Goal: Task Accomplishment & Management: Manage account settings

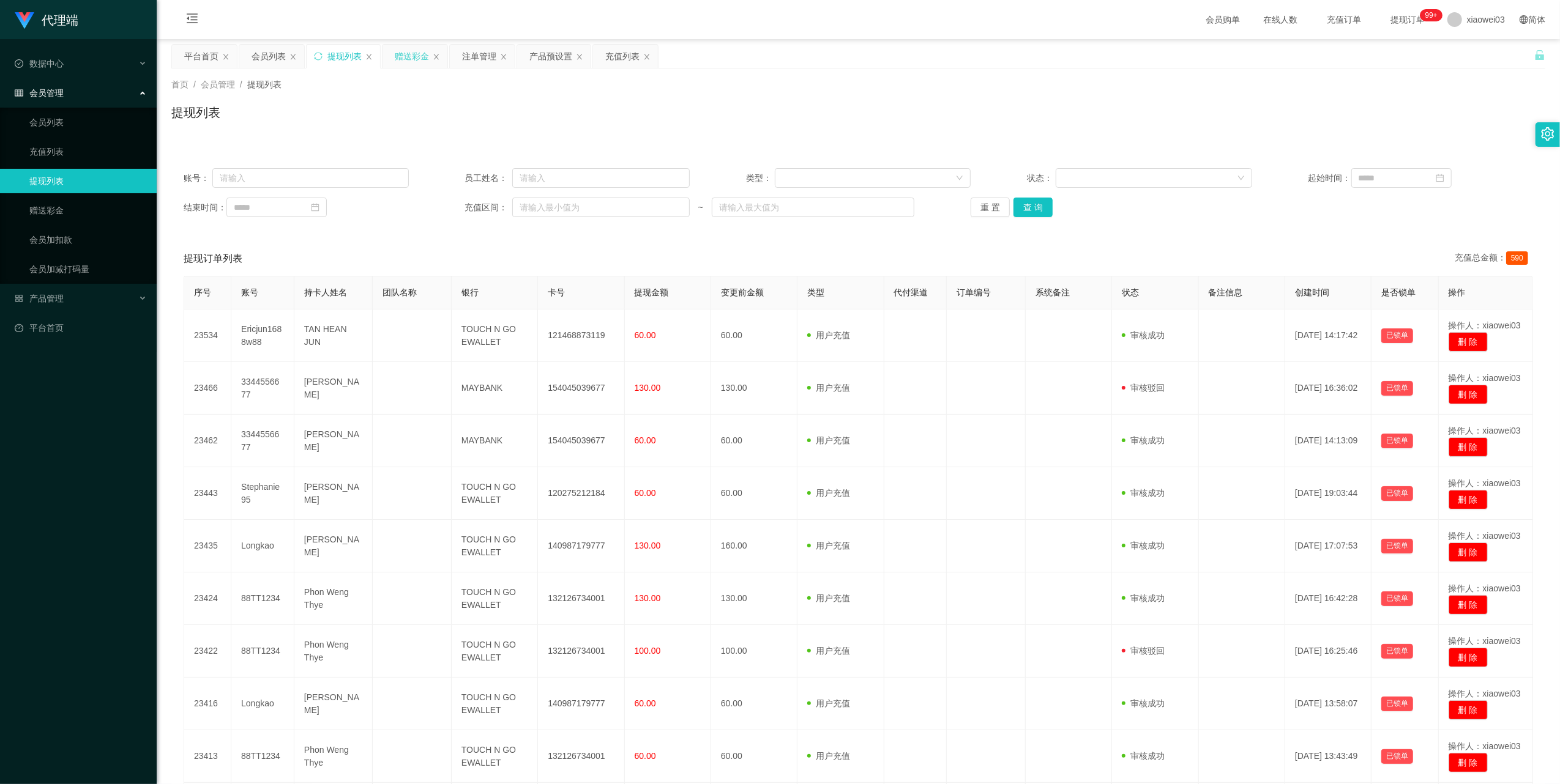
click at [407, 54] on div "赠送彩金" at bounding box center [412, 56] width 34 height 23
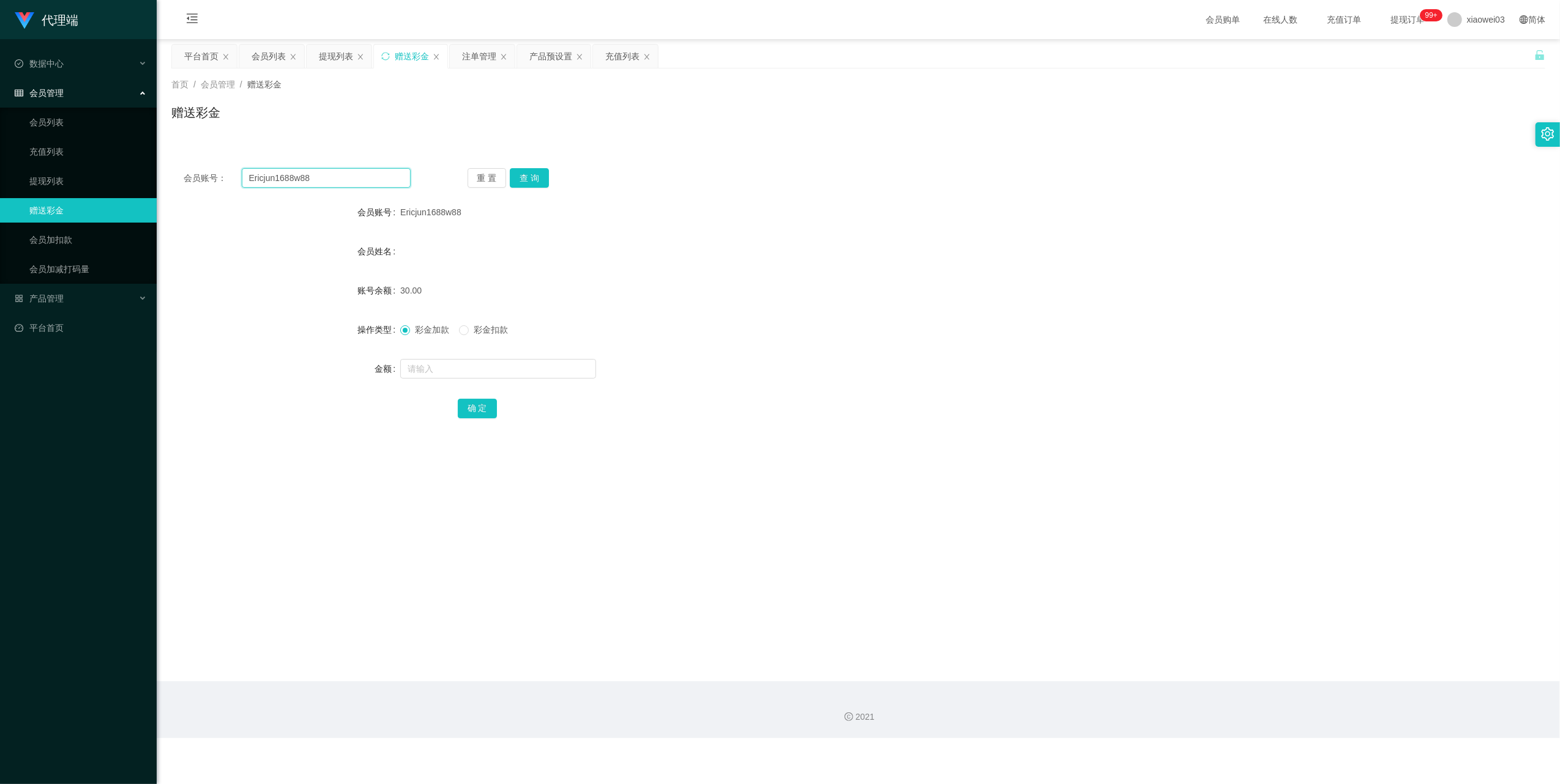
click at [358, 177] on input "Ericjun1688w88" at bounding box center [326, 178] width 169 height 19
paste input "napieqadim"
type input "napieqadim"
click at [538, 179] on button "查 询" at bounding box center [529, 178] width 39 height 19
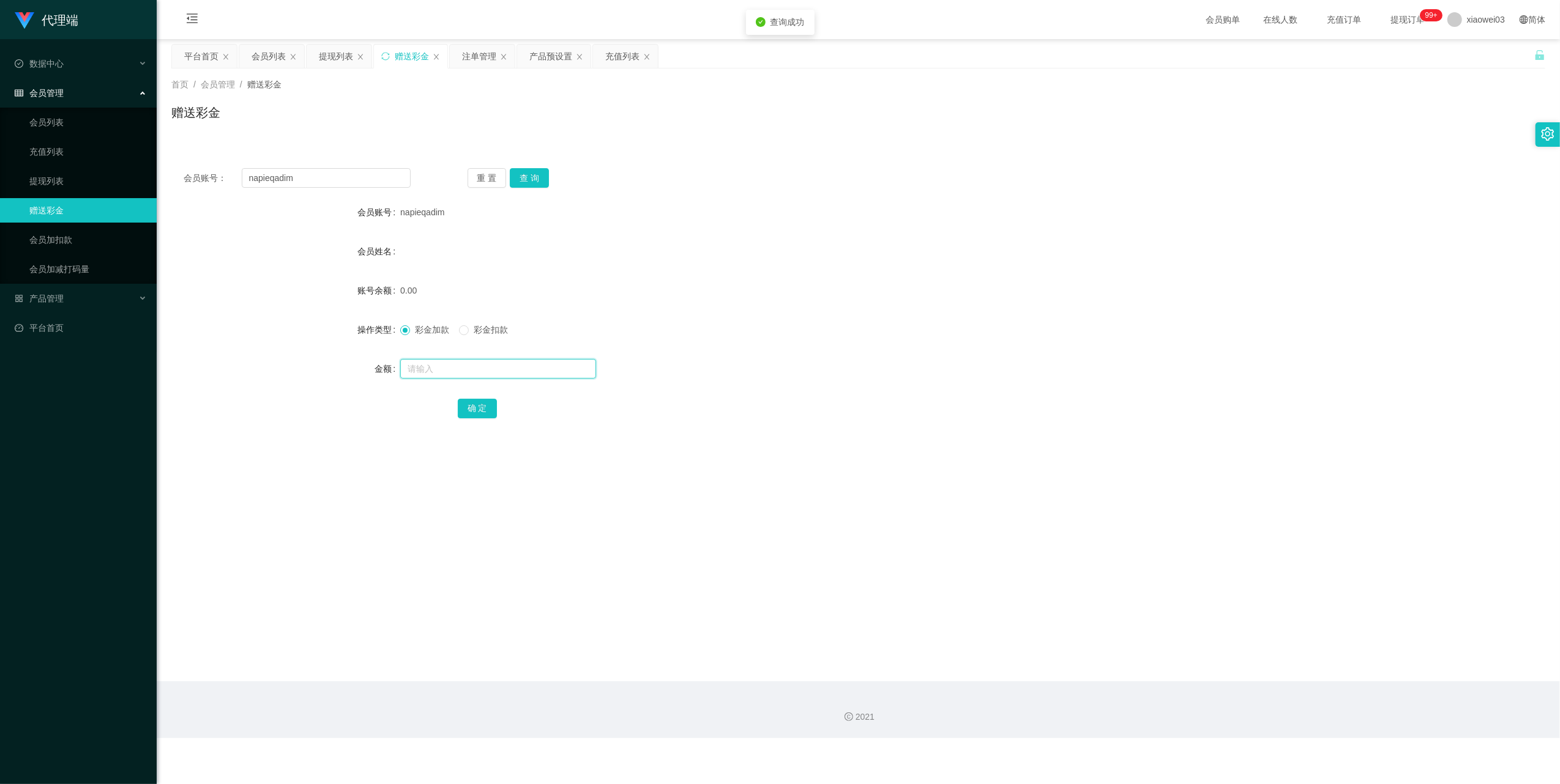
click at [496, 375] on input "text" at bounding box center [498, 368] width 196 height 19
type input "30"
click at [480, 409] on button "确 定" at bounding box center [477, 408] width 39 height 19
click at [531, 57] on div "产品预设置" at bounding box center [551, 56] width 43 height 23
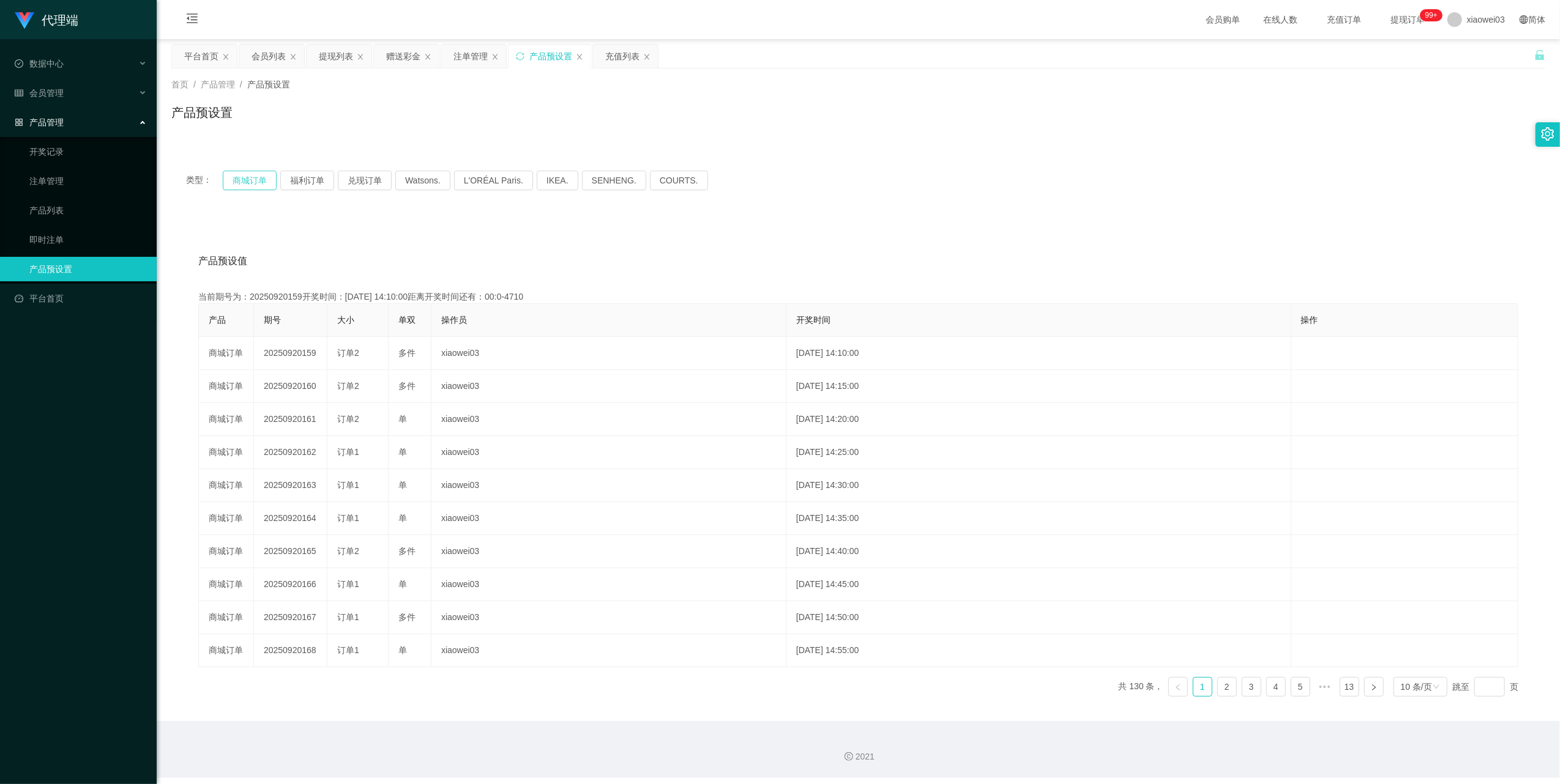
click at [230, 190] on button "商城订单" at bounding box center [250, 180] width 54 height 19
click at [240, 179] on button "商城订单" at bounding box center [250, 180] width 54 height 19
click at [523, 52] on icon "图标: sync" at bounding box center [520, 56] width 8 height 8
click at [248, 179] on button "商城订单" at bounding box center [250, 180] width 54 height 19
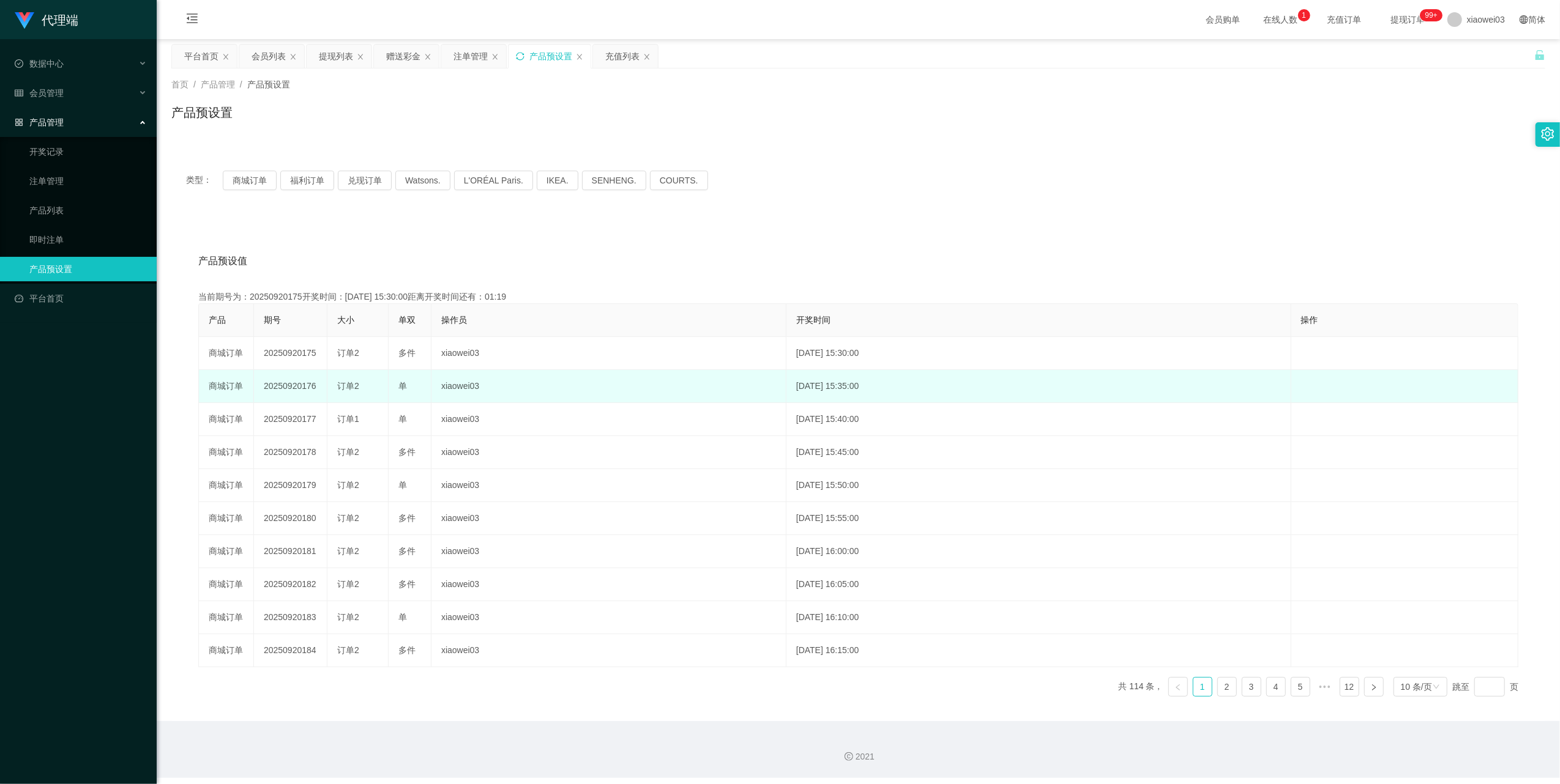
click at [297, 390] on td "20250920176" at bounding box center [291, 386] width 74 height 33
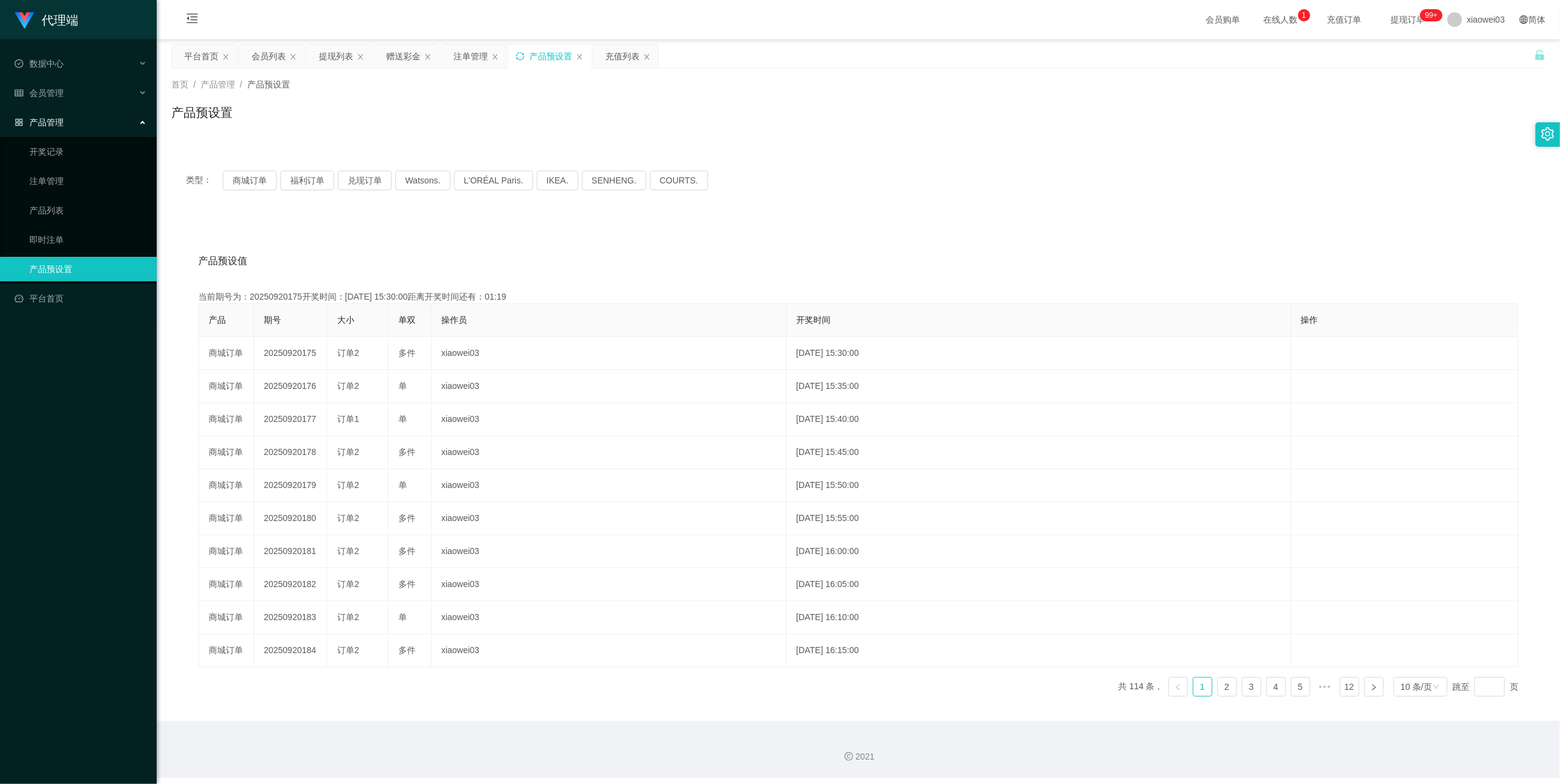
copy td "20250920176"
click at [249, 177] on button "商城订单" at bounding box center [250, 180] width 54 height 19
click at [457, 47] on div "注单管理" at bounding box center [470, 56] width 34 height 23
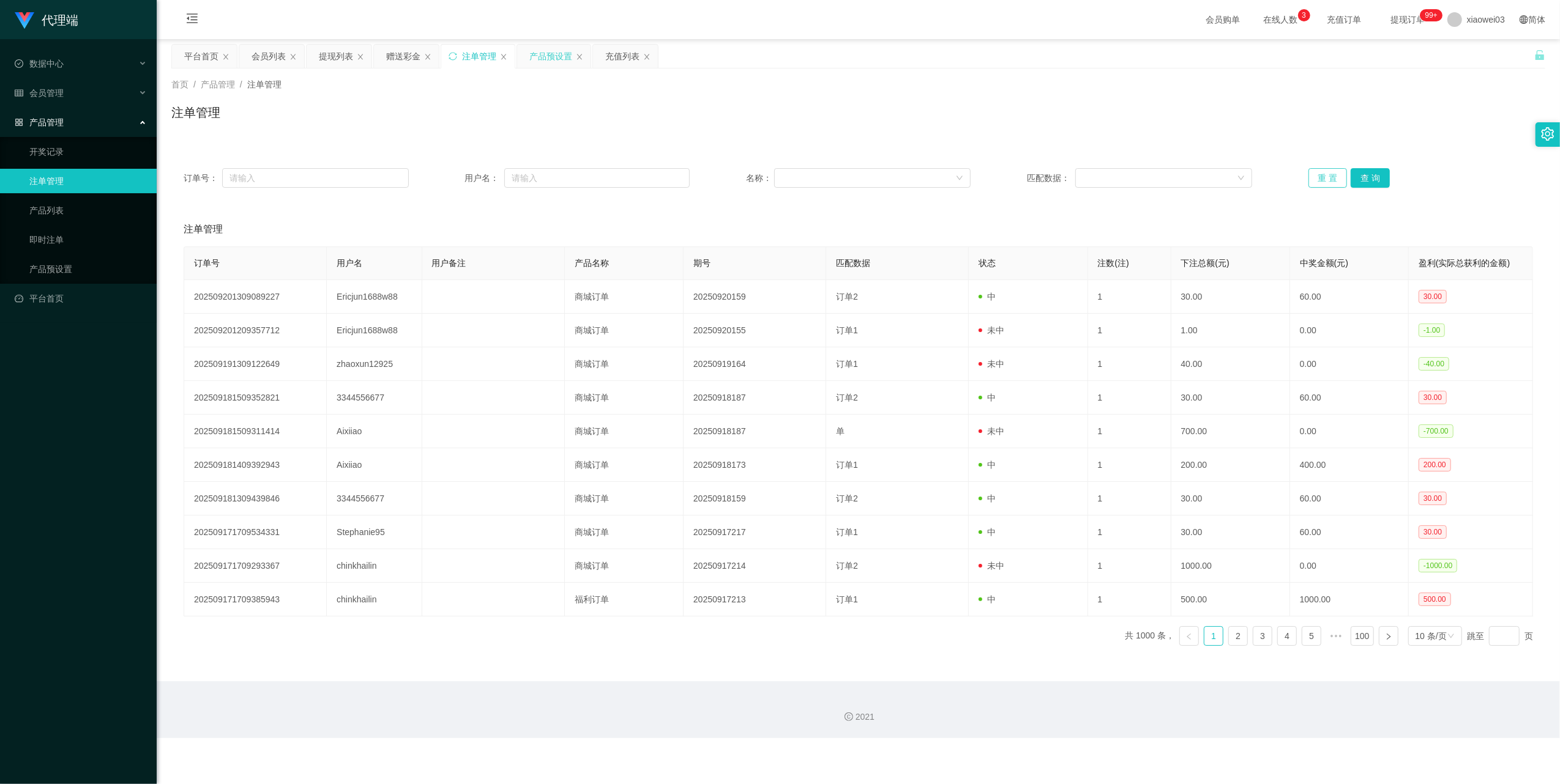
click at [1320, 172] on button "重 置" at bounding box center [1328, 178] width 39 height 19
click at [1321, 179] on button "重 置" at bounding box center [1328, 178] width 39 height 19
click at [548, 51] on div "产品预设置" at bounding box center [551, 56] width 43 height 23
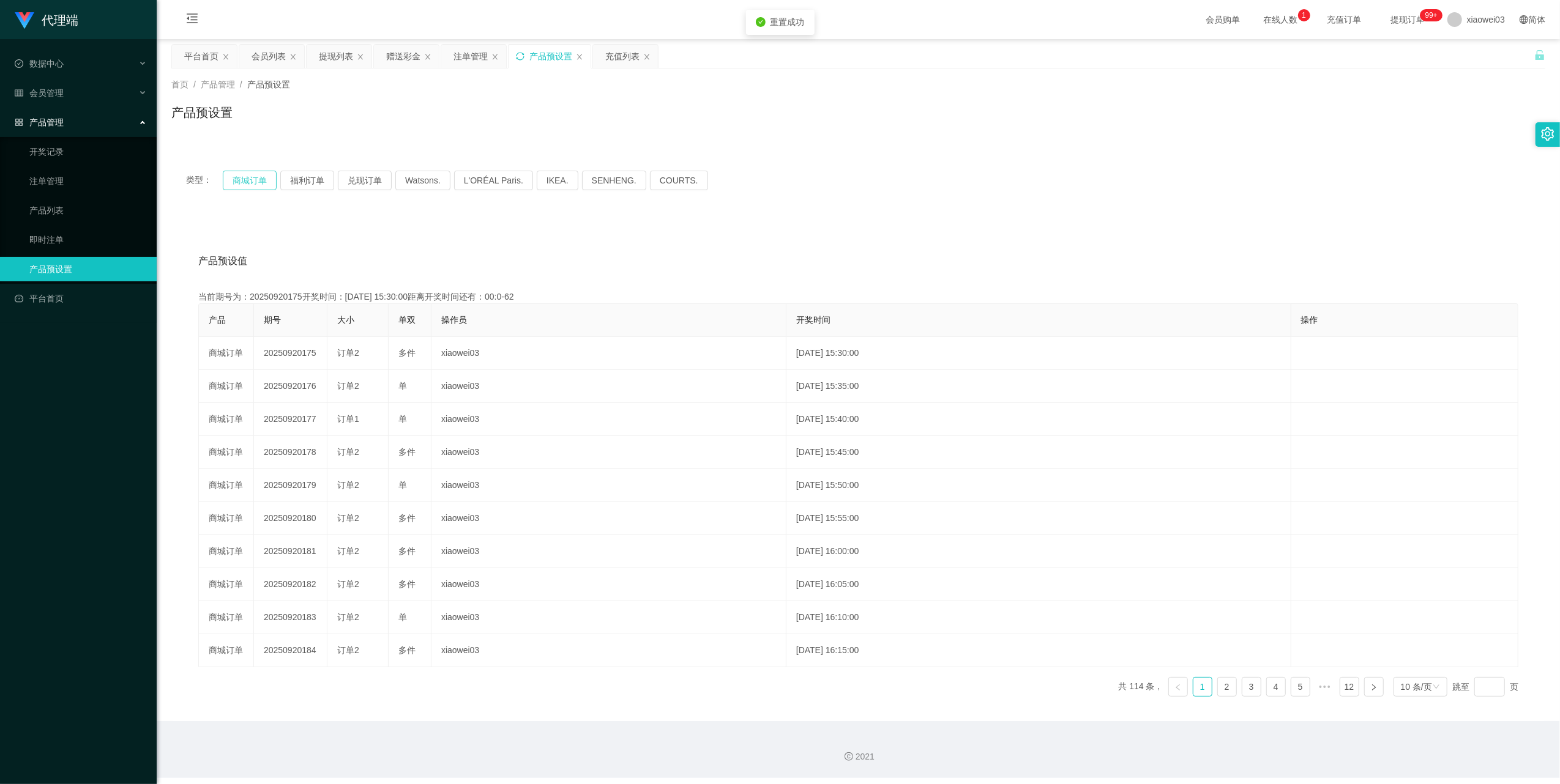
click at [248, 177] on button "商城订单" at bounding box center [250, 180] width 54 height 19
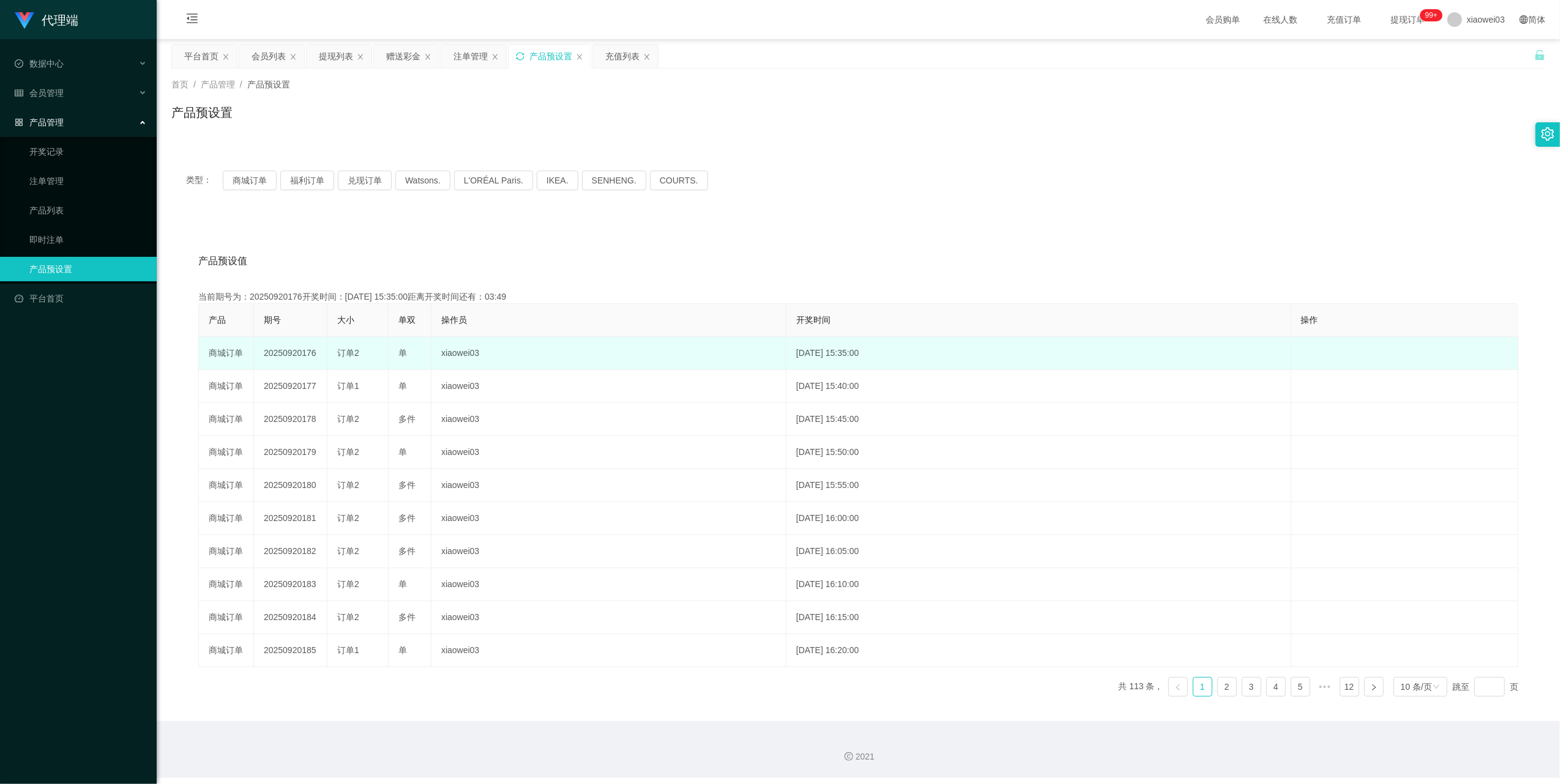
click at [277, 348] on td "20250920176" at bounding box center [291, 353] width 74 height 33
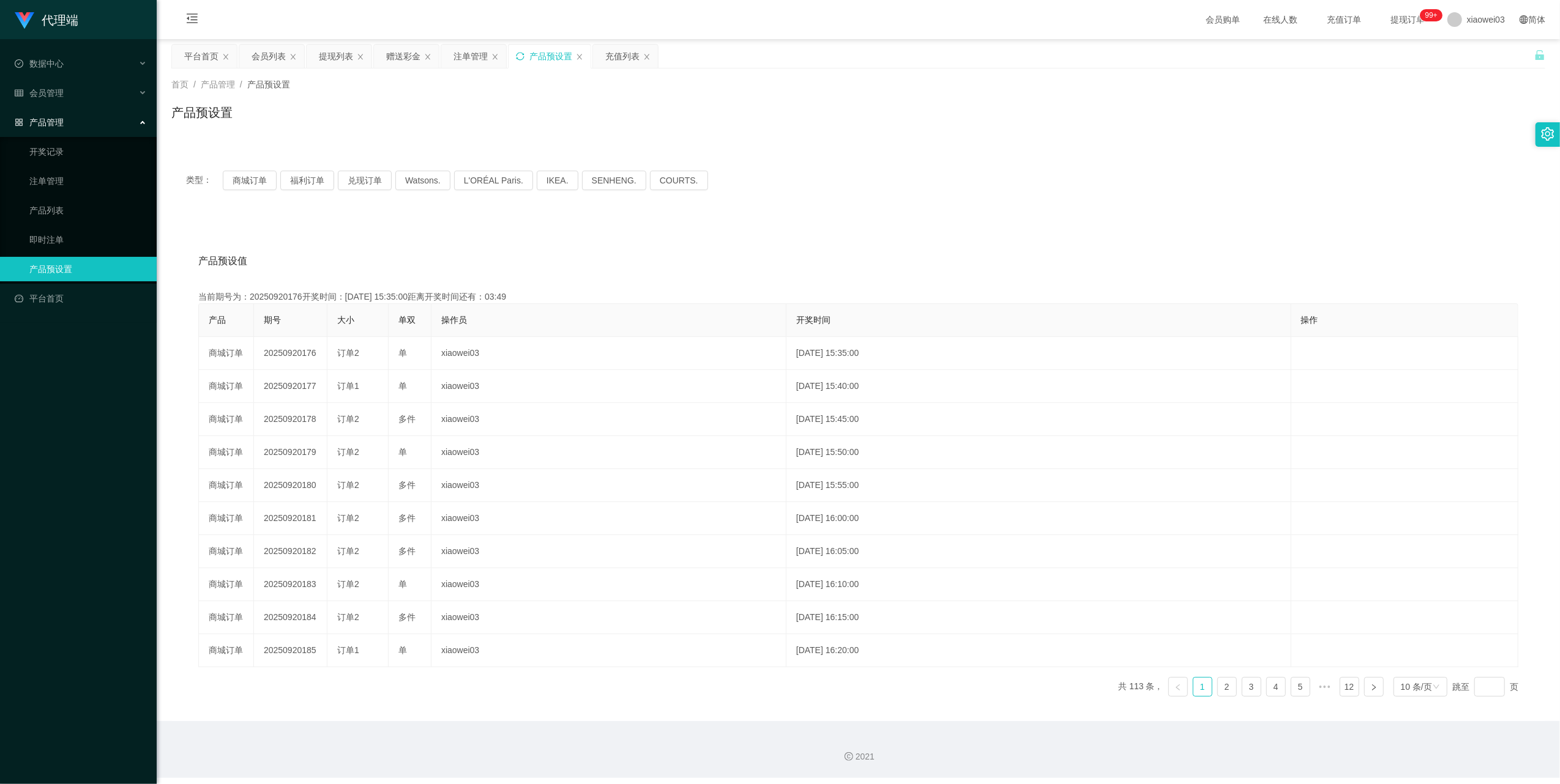
copy td "20250920176"
click at [251, 174] on button "商城订单" at bounding box center [250, 180] width 54 height 19
click at [477, 49] on div "注单管理" at bounding box center [470, 56] width 34 height 23
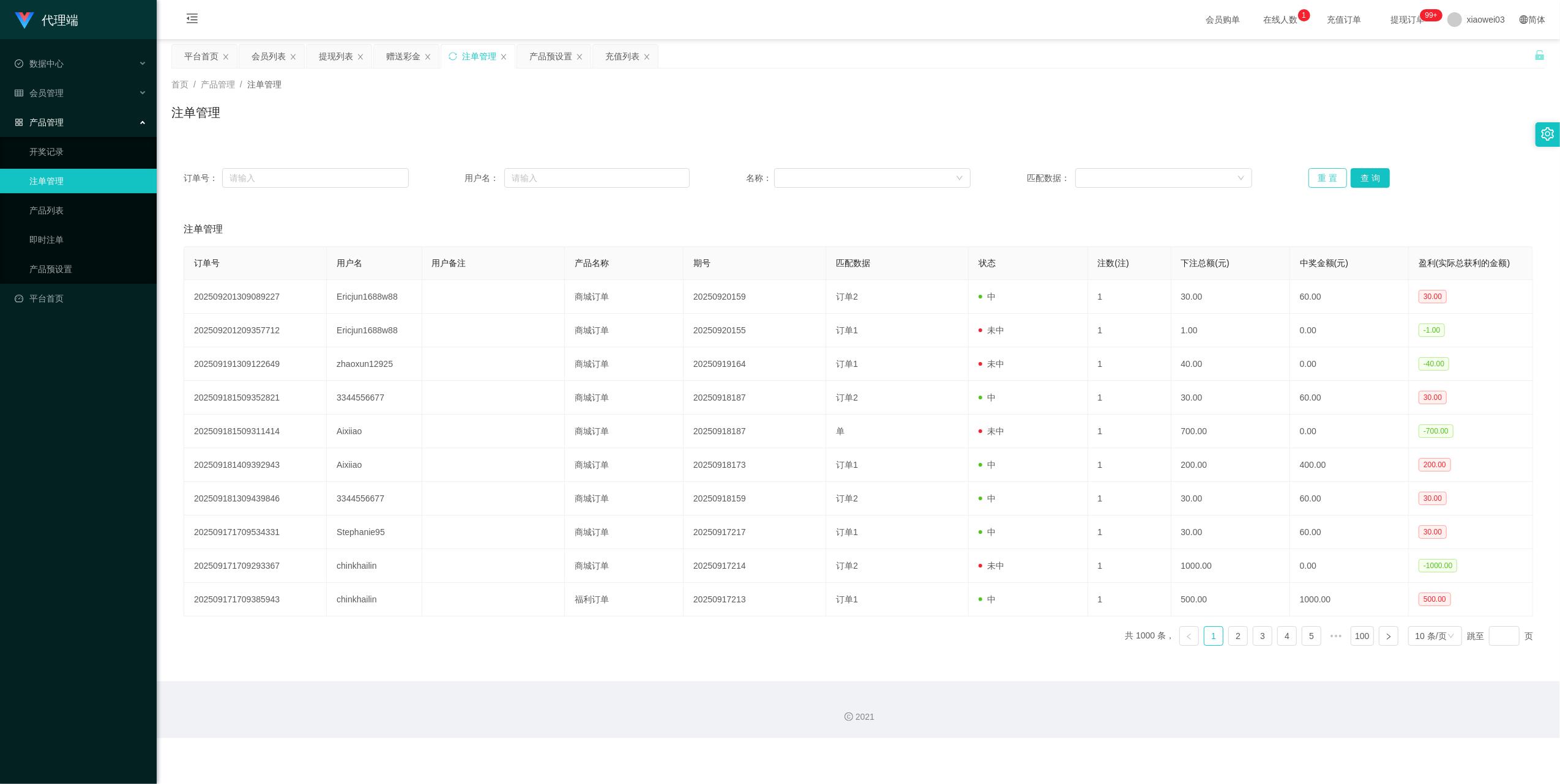
click at [1317, 187] on button "重 置" at bounding box center [1328, 178] width 39 height 19
click at [1317, 181] on button "重 置" at bounding box center [1328, 178] width 39 height 19
click at [1308, 175] on button "重 置" at bounding box center [1328, 178] width 39 height 19
click at [1313, 182] on button "重 置" at bounding box center [1328, 178] width 39 height 19
click at [336, 60] on div "提现列表" at bounding box center [336, 56] width 34 height 23
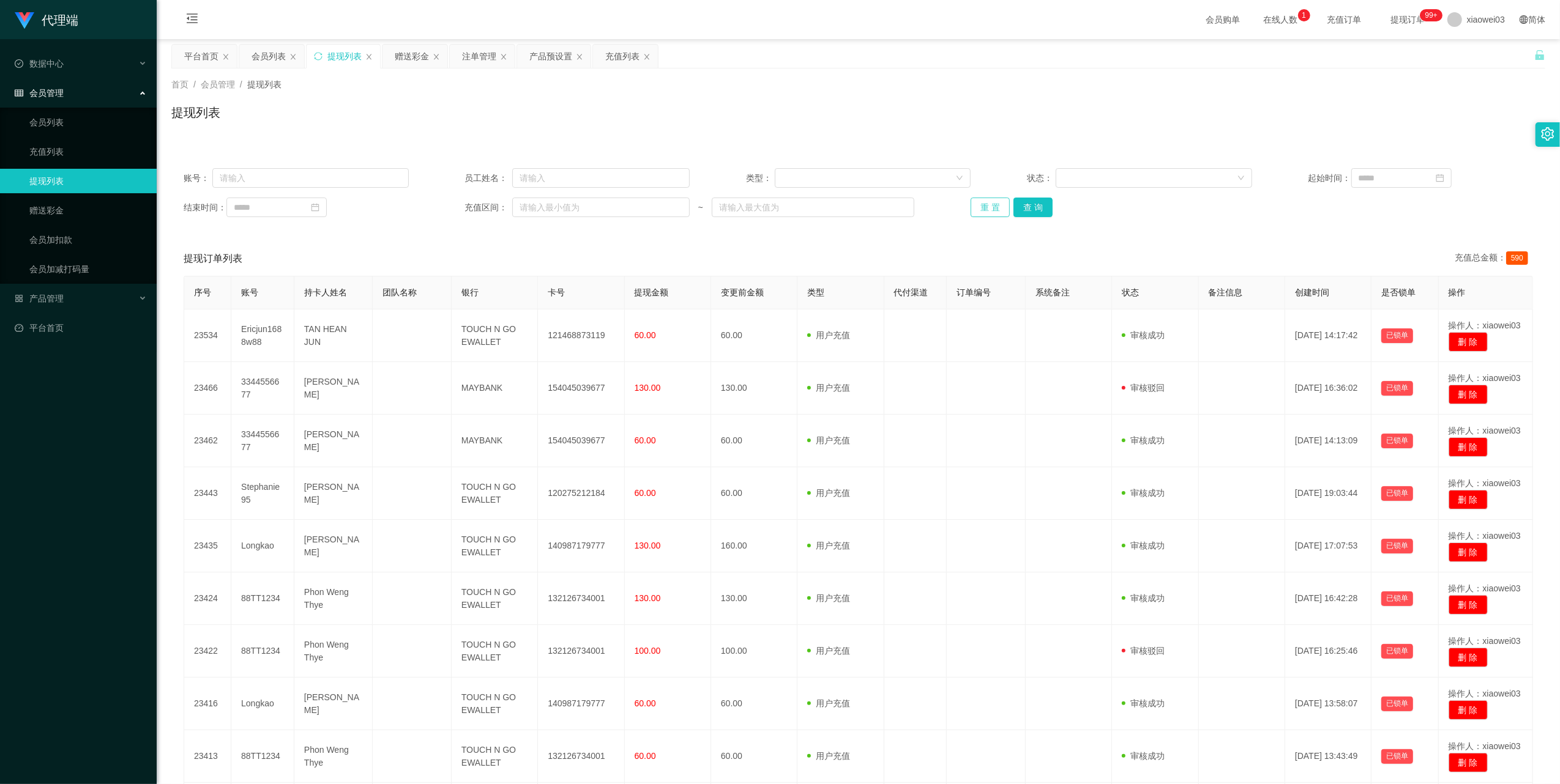
click at [984, 204] on button "重 置" at bounding box center [990, 207] width 39 height 19
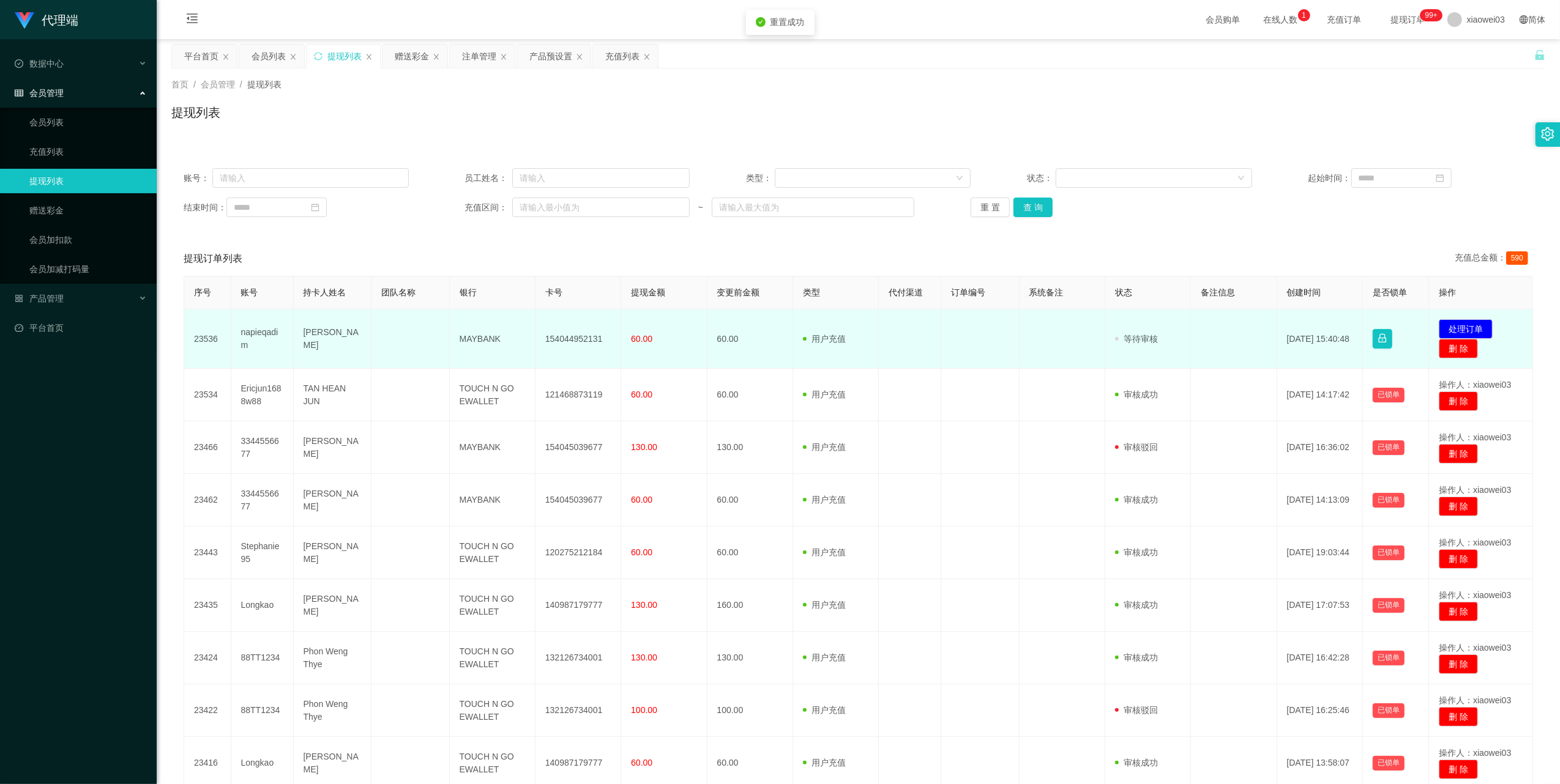
click at [569, 338] on td "154044952131" at bounding box center [578, 339] width 86 height 59
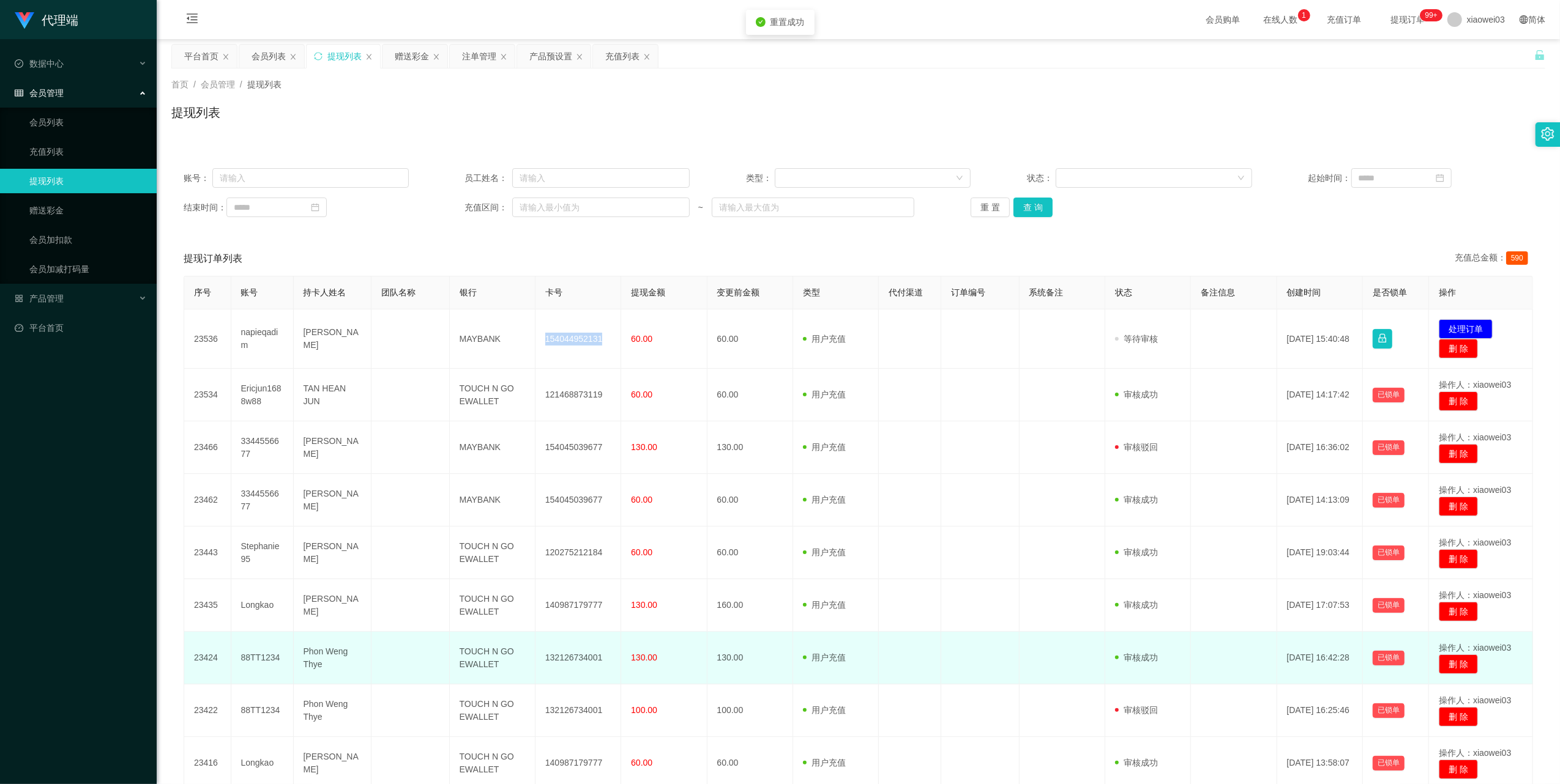
copy td "154044952131"
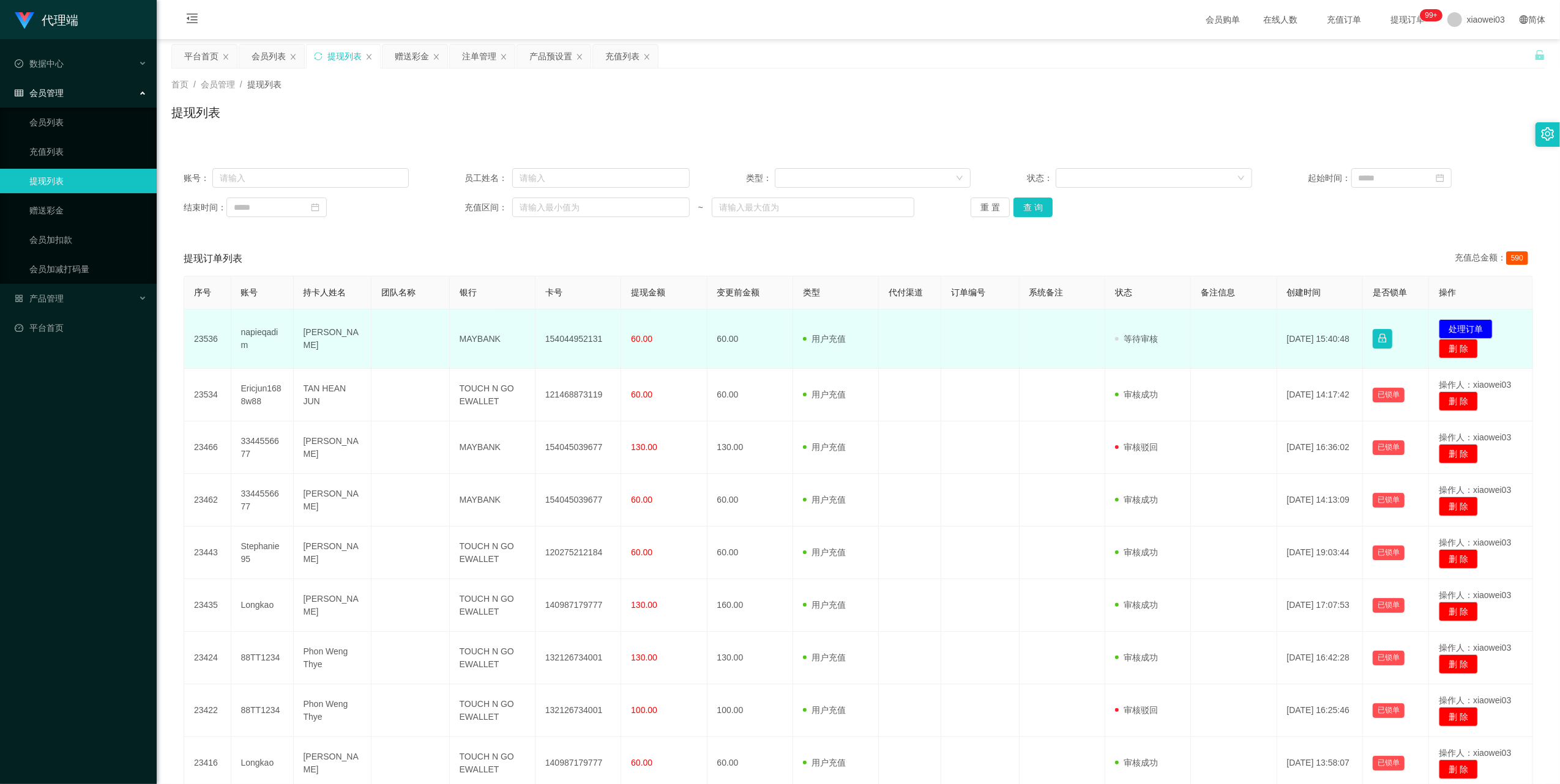
click at [481, 336] on td "MAYBANK" at bounding box center [492, 339] width 86 height 59
click at [481, 336] on td "MAYBANK" at bounding box center [492, 339] width 86 height 59
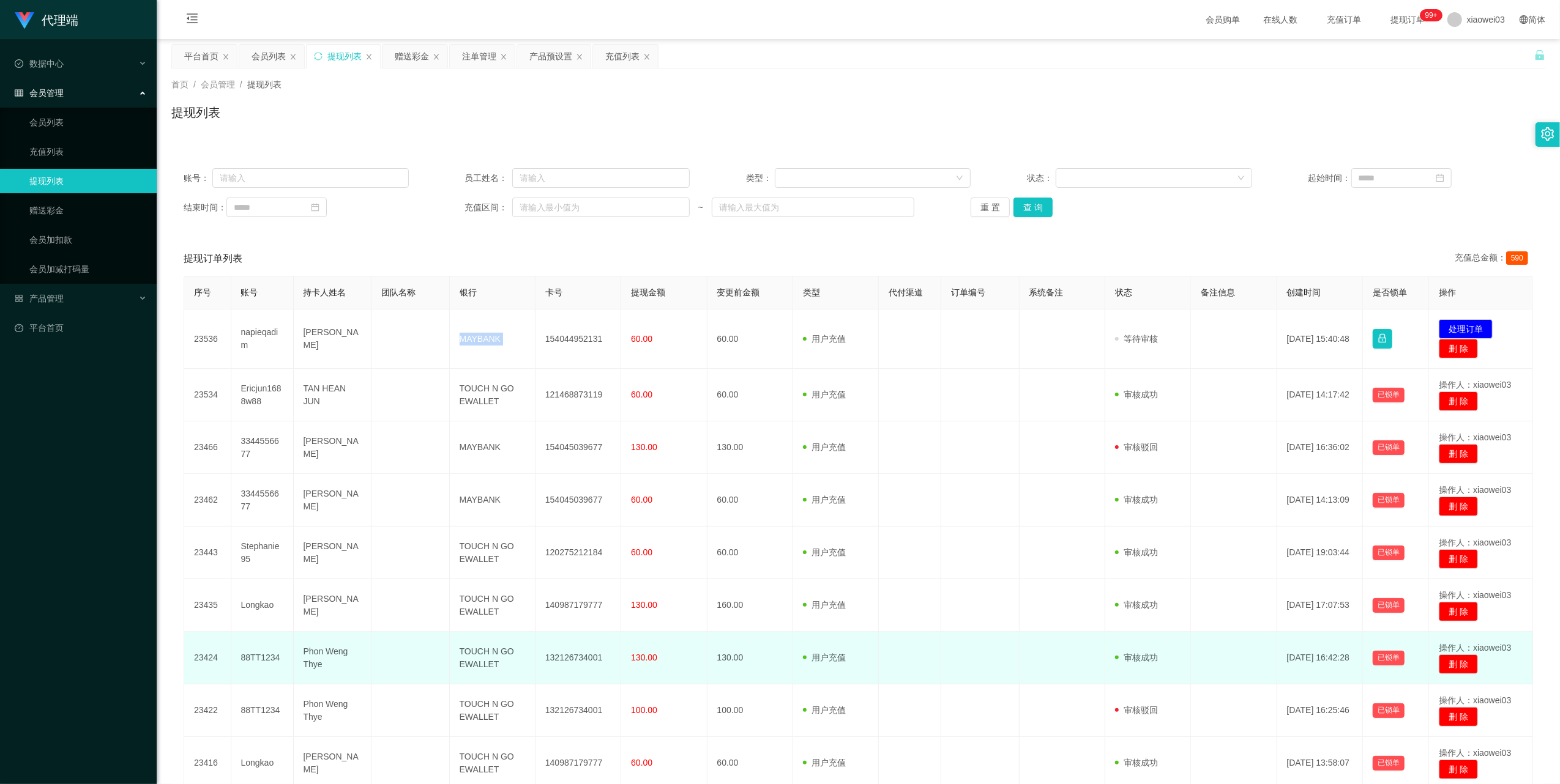
copy td "MAYBANK"
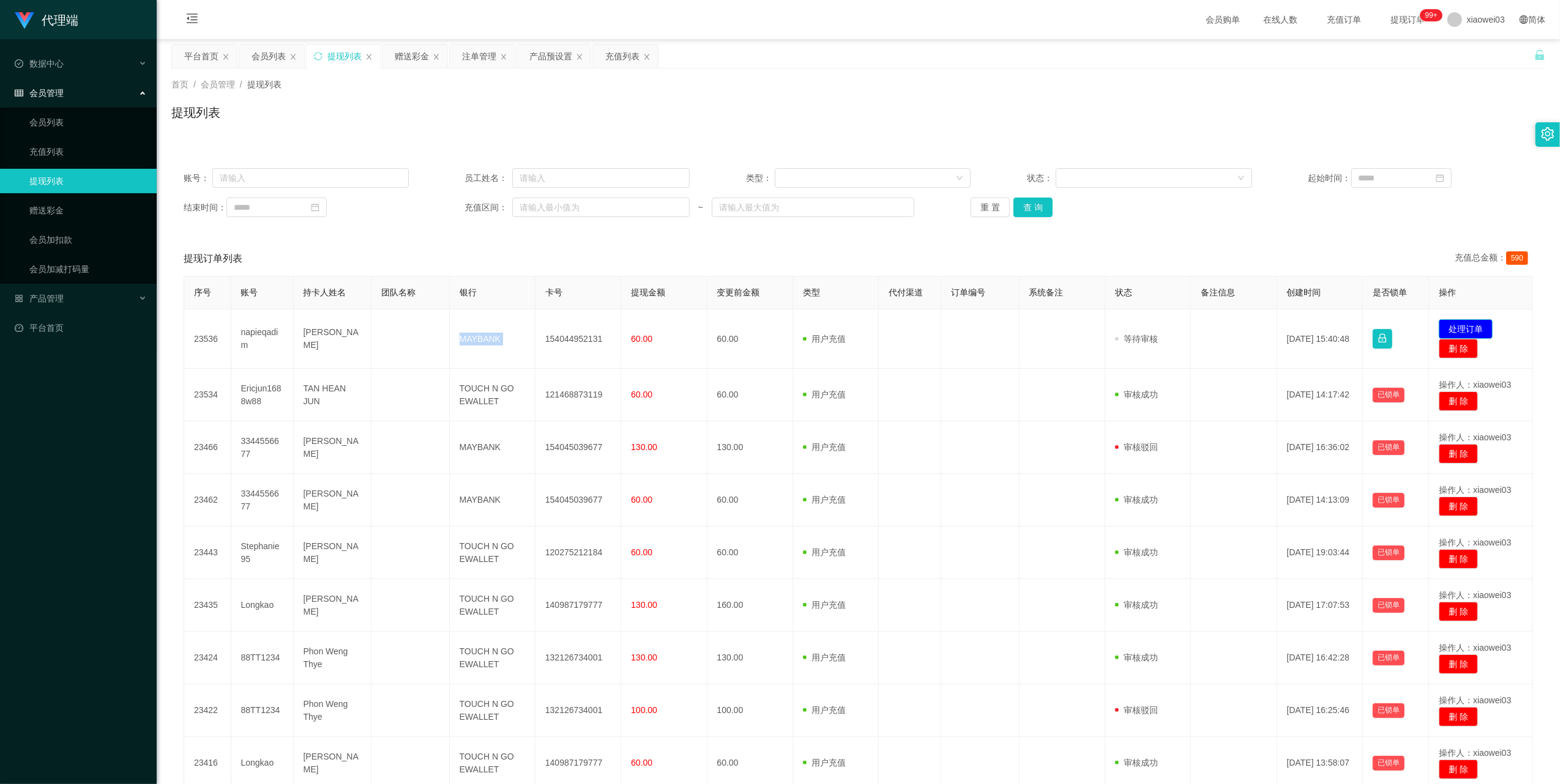
click at [1453, 322] on button "处理订单" at bounding box center [1466, 329] width 54 height 19
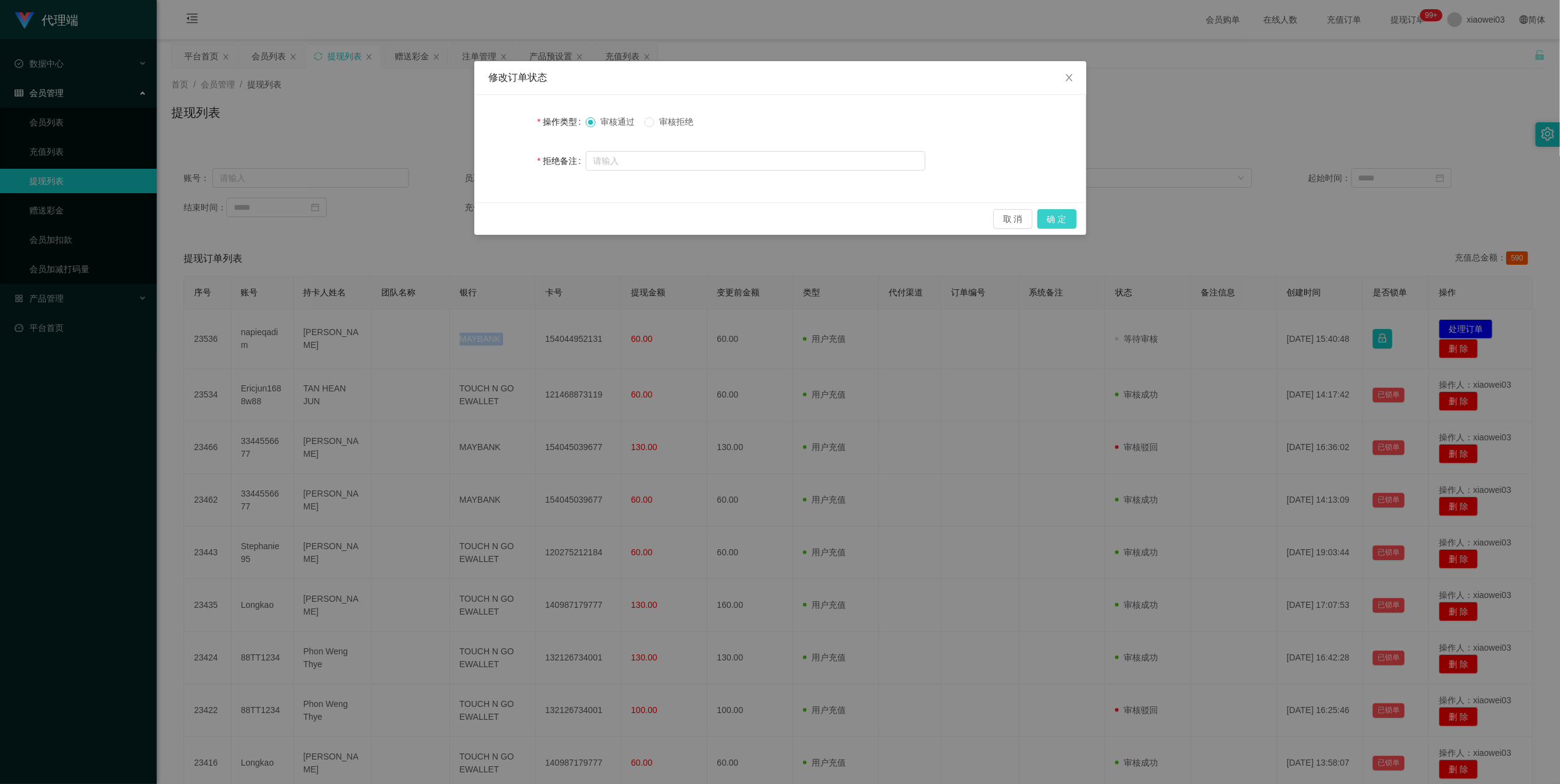
click at [1058, 226] on button "确 定" at bounding box center [1057, 218] width 39 height 19
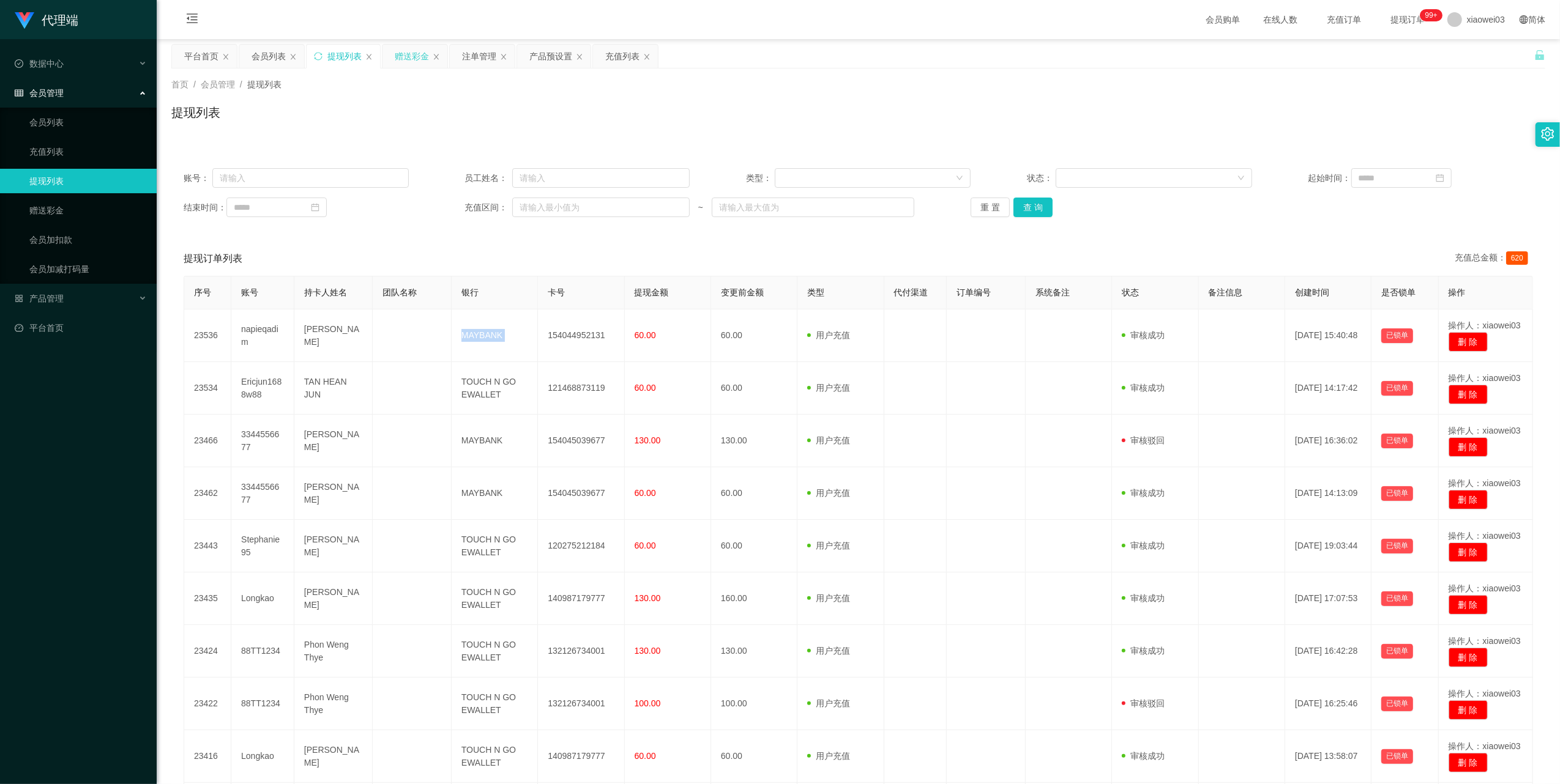
click at [410, 59] on div "赠送彩金" at bounding box center [412, 56] width 34 height 23
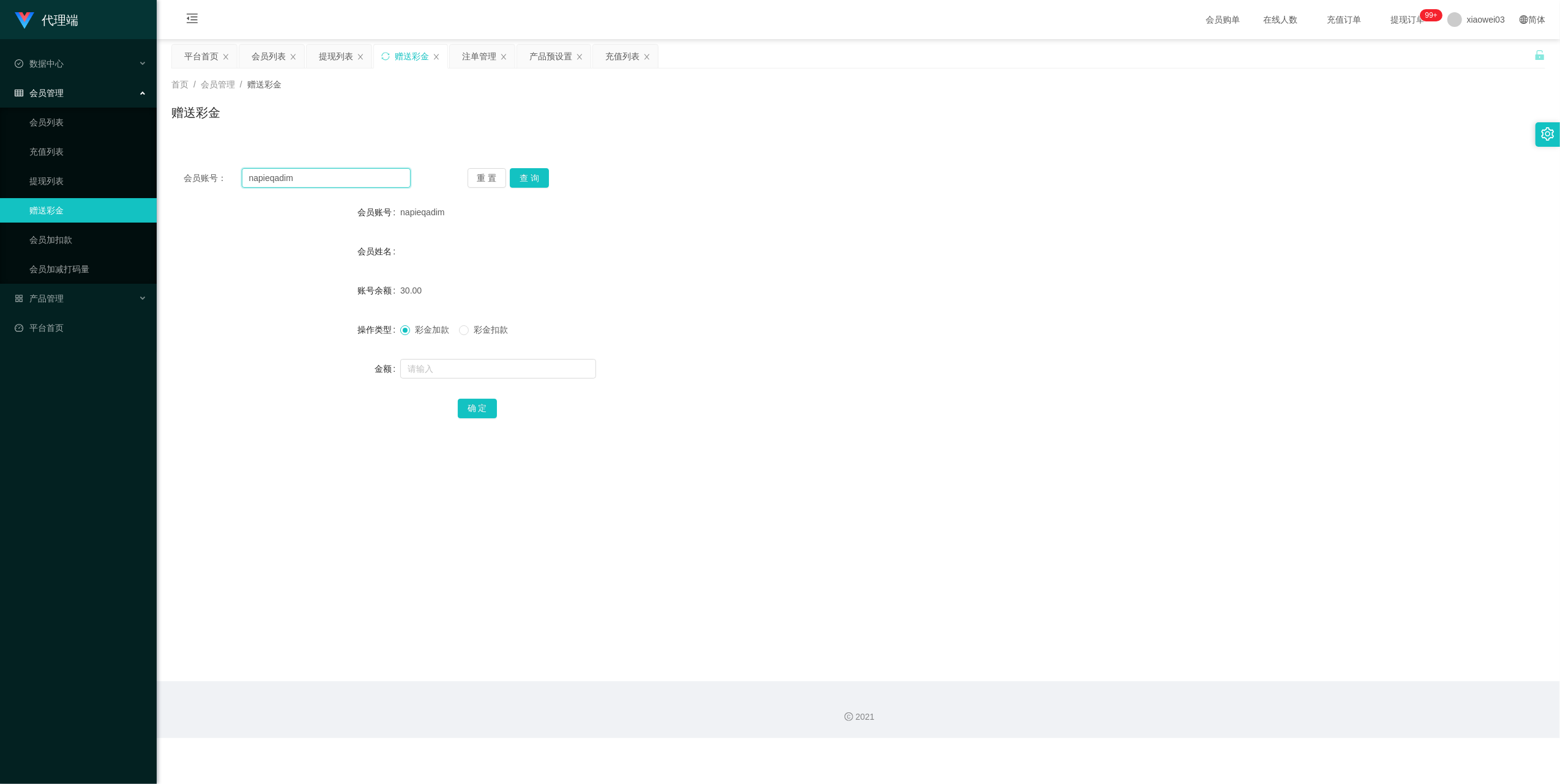
click at [370, 179] on input "napieqadim" at bounding box center [326, 178] width 169 height 19
paste input "yuki7709"
type input "yuki7709"
drag, startPoint x: 527, startPoint y: 182, endPoint x: 520, endPoint y: 236, distance: 54.5
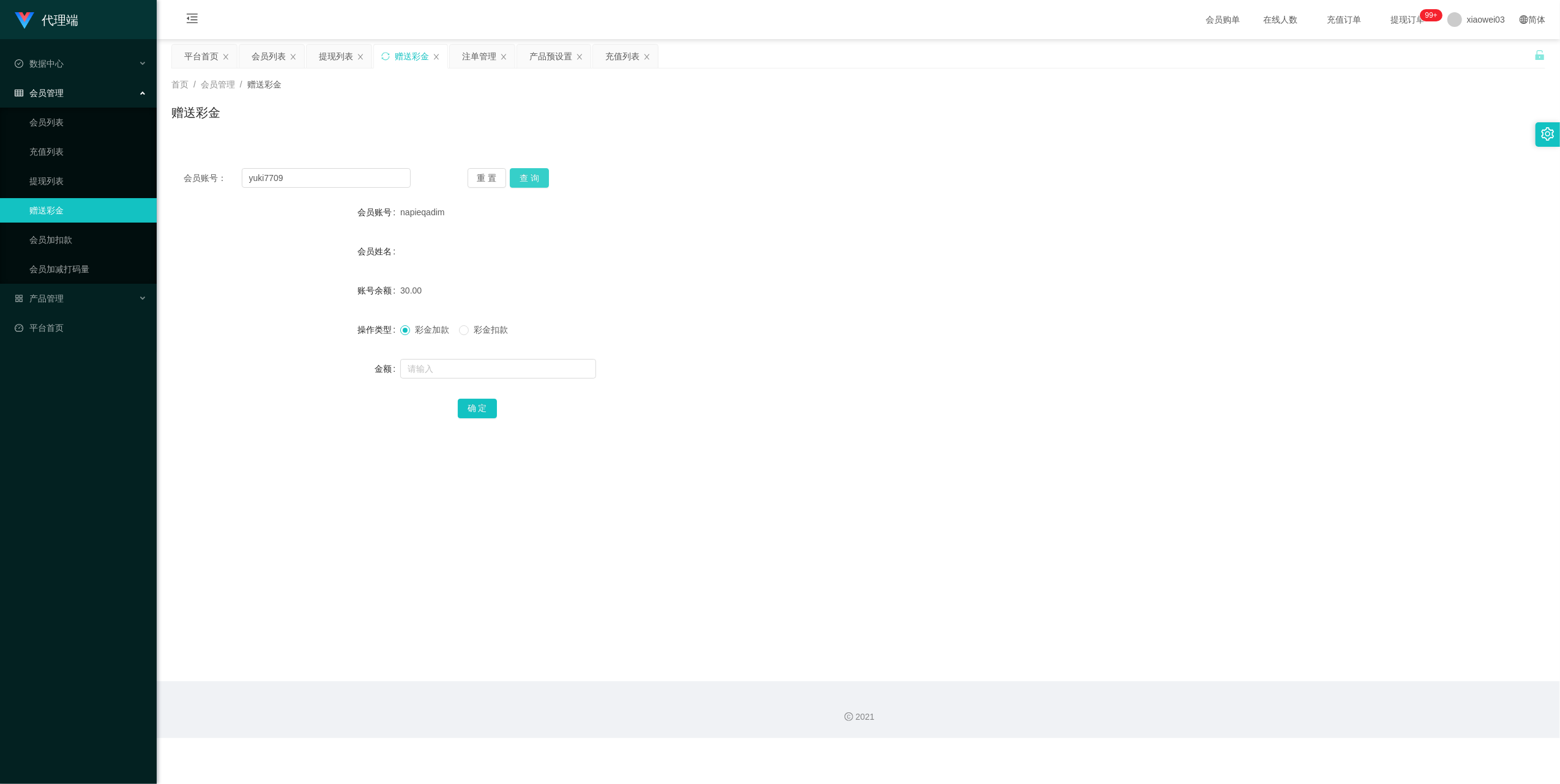
click at [527, 182] on button "查 询" at bounding box center [529, 178] width 39 height 19
click at [473, 370] on input "text" at bounding box center [498, 368] width 196 height 19
type input "30"
click at [480, 419] on div "确 定" at bounding box center [859, 408] width 802 height 24
click at [476, 410] on button "确 定" at bounding box center [477, 408] width 39 height 19
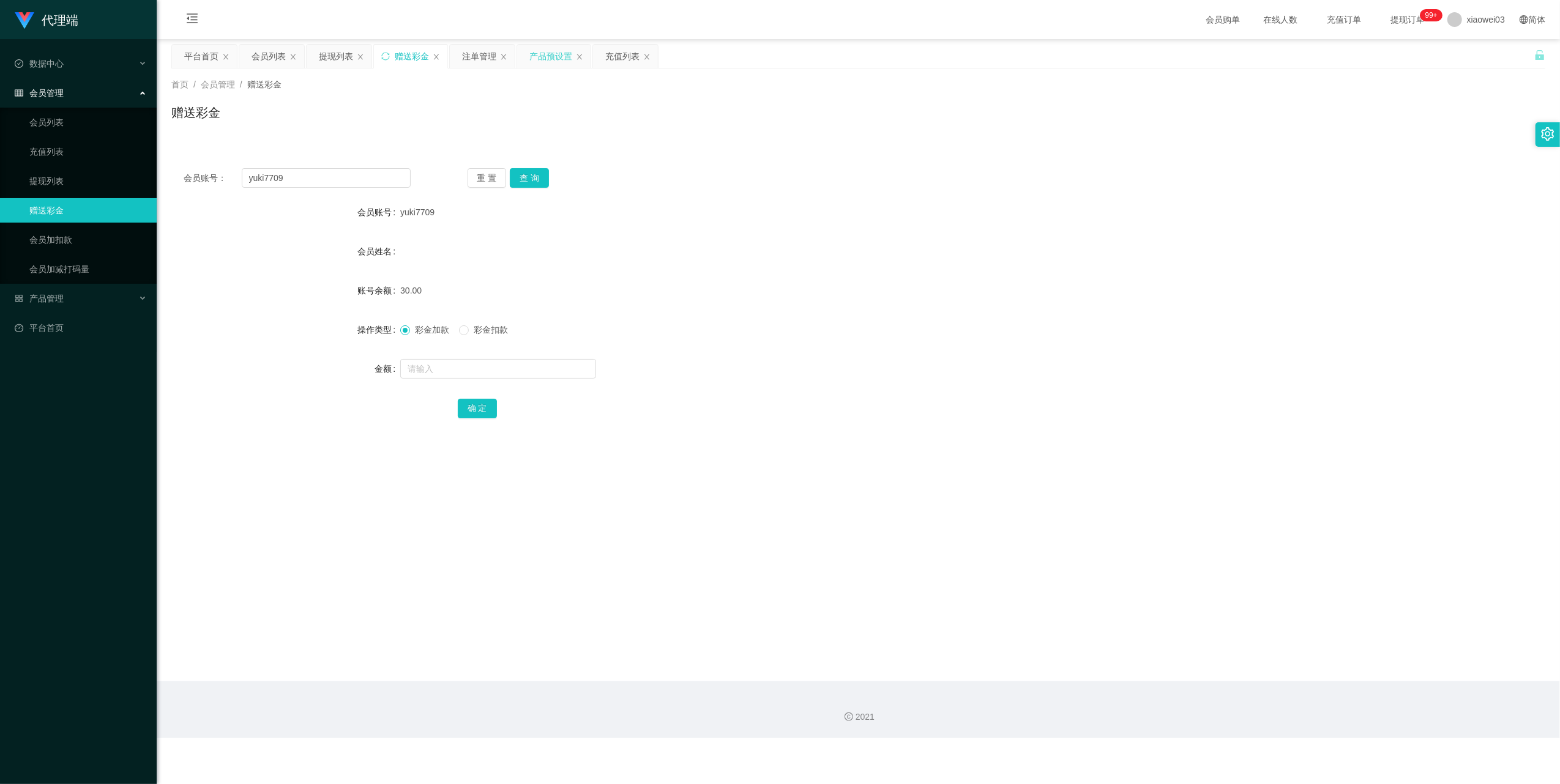
click at [550, 57] on div "产品预设置" at bounding box center [551, 56] width 43 height 23
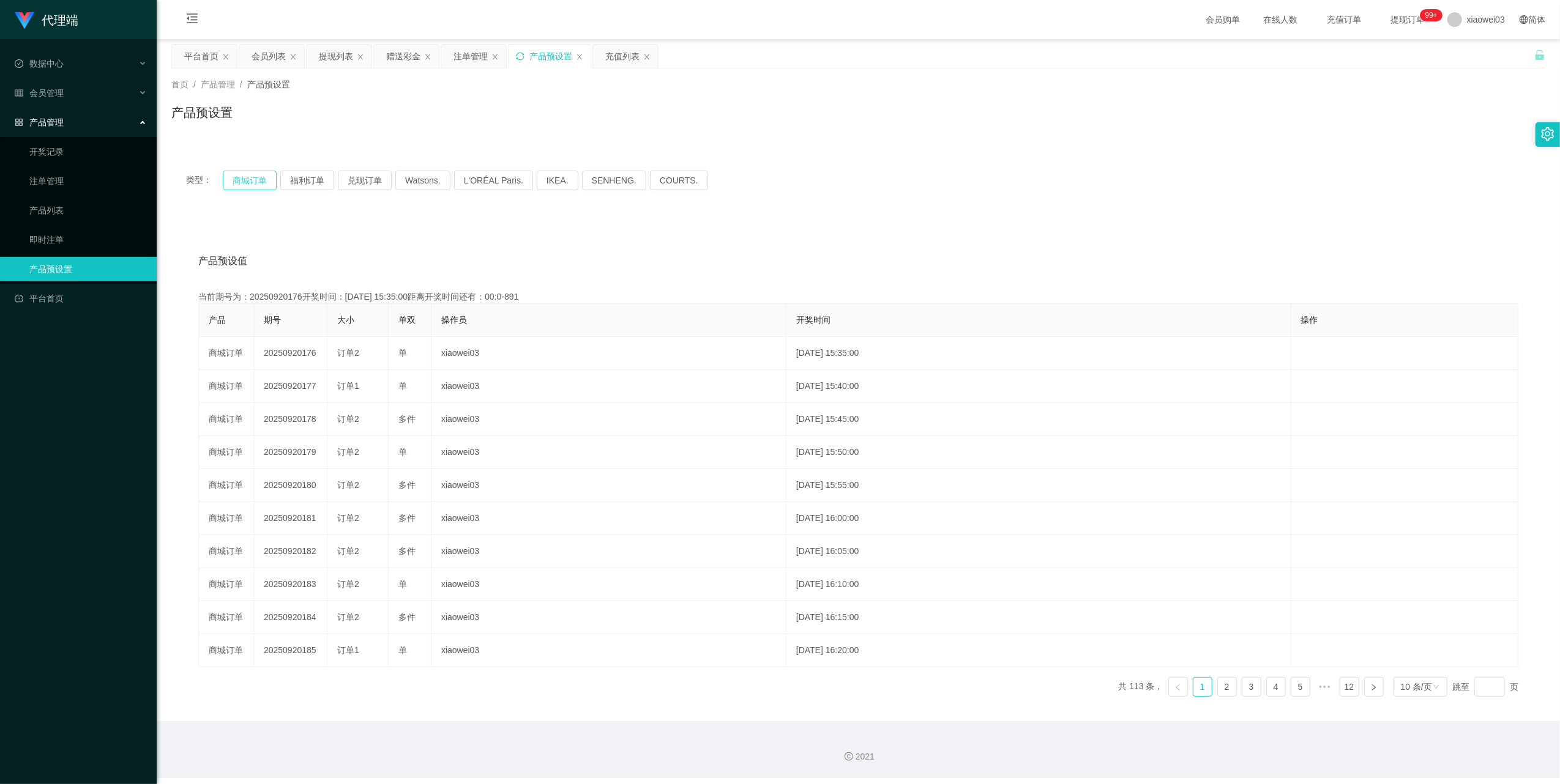
click at [254, 175] on button "商城订单" at bounding box center [250, 180] width 54 height 19
click at [525, 54] on icon "图标: sync" at bounding box center [520, 56] width 9 height 9
click at [231, 175] on button "商城订单" at bounding box center [250, 180] width 54 height 19
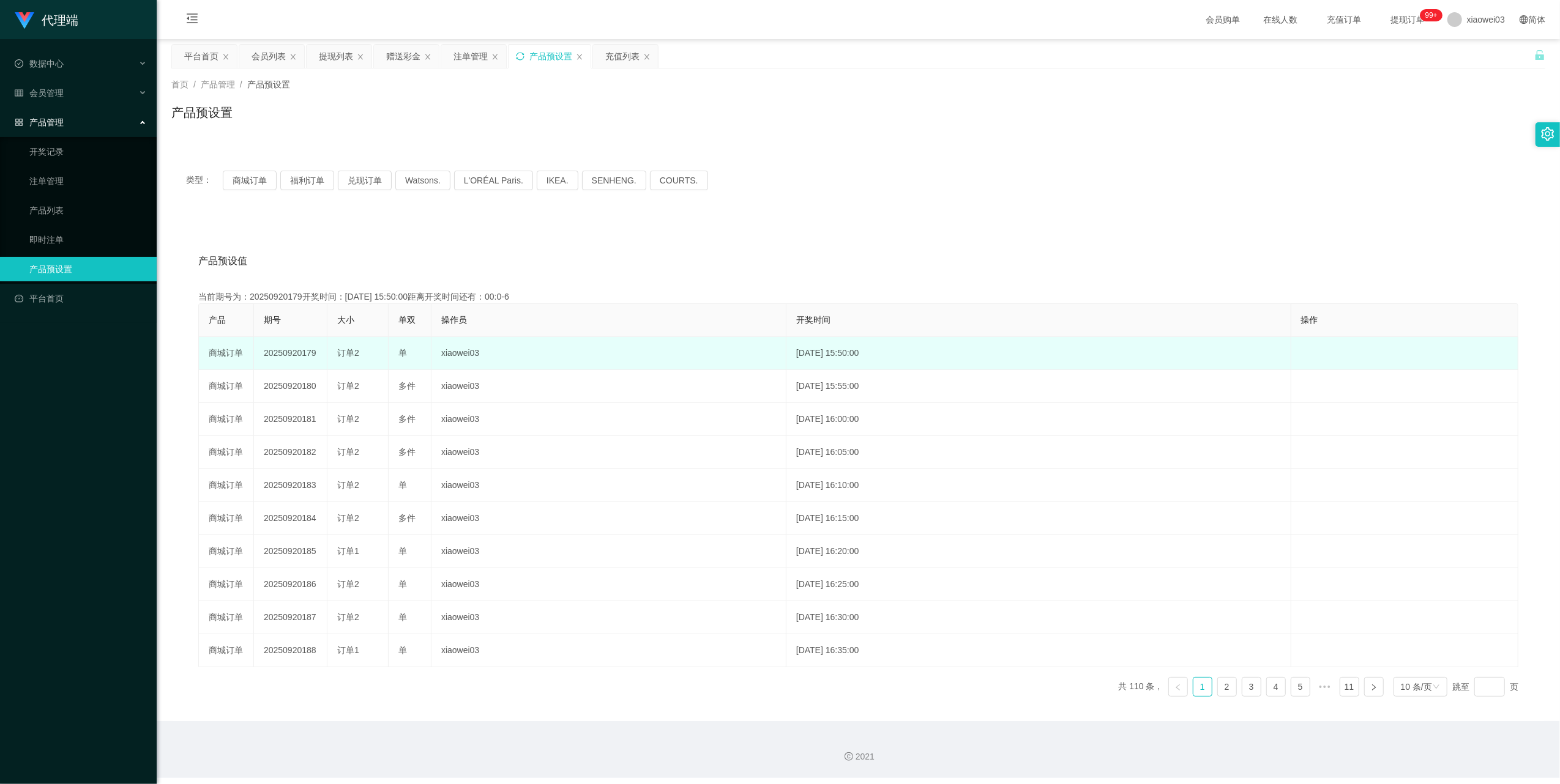
click at [307, 351] on td "20250920179" at bounding box center [291, 353] width 74 height 33
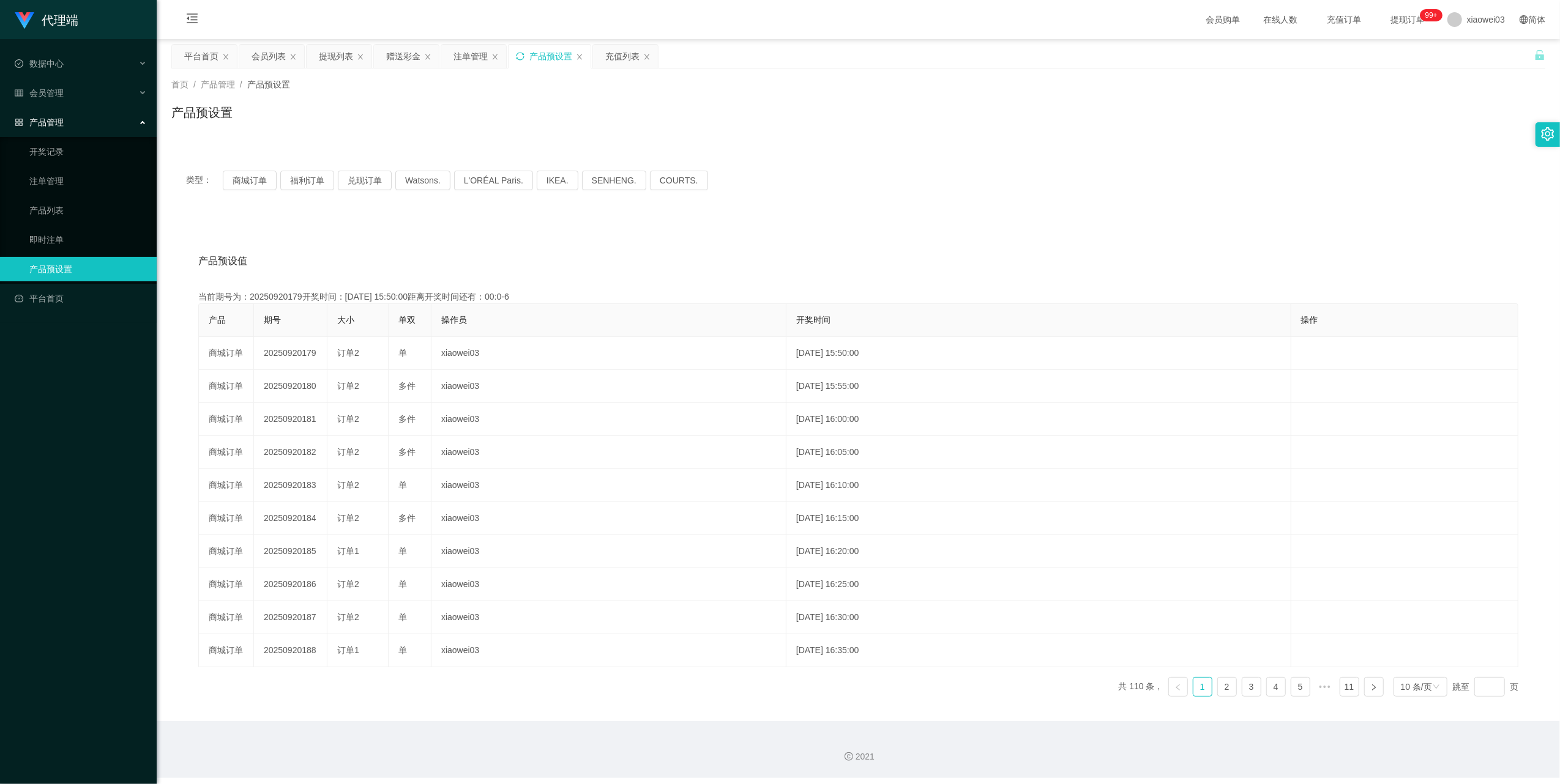
copy td "20250920179"
click at [473, 56] on div "注单管理" at bounding box center [470, 56] width 34 height 23
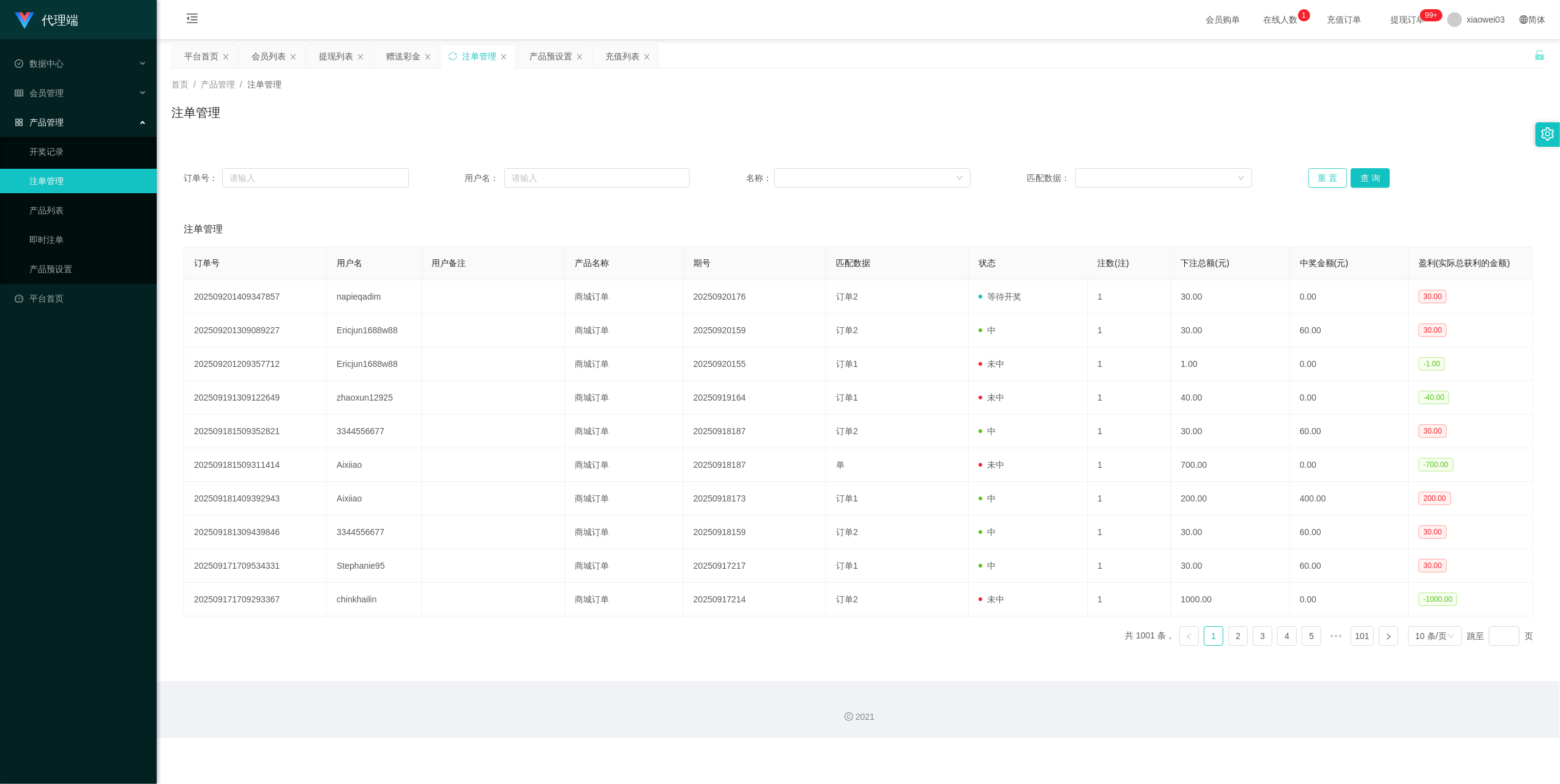
click at [1313, 184] on button "重 置" at bounding box center [1328, 178] width 39 height 19
click at [1332, 184] on button "重 置" at bounding box center [1328, 178] width 39 height 19
click at [548, 52] on div "产品预设置" at bounding box center [551, 56] width 43 height 23
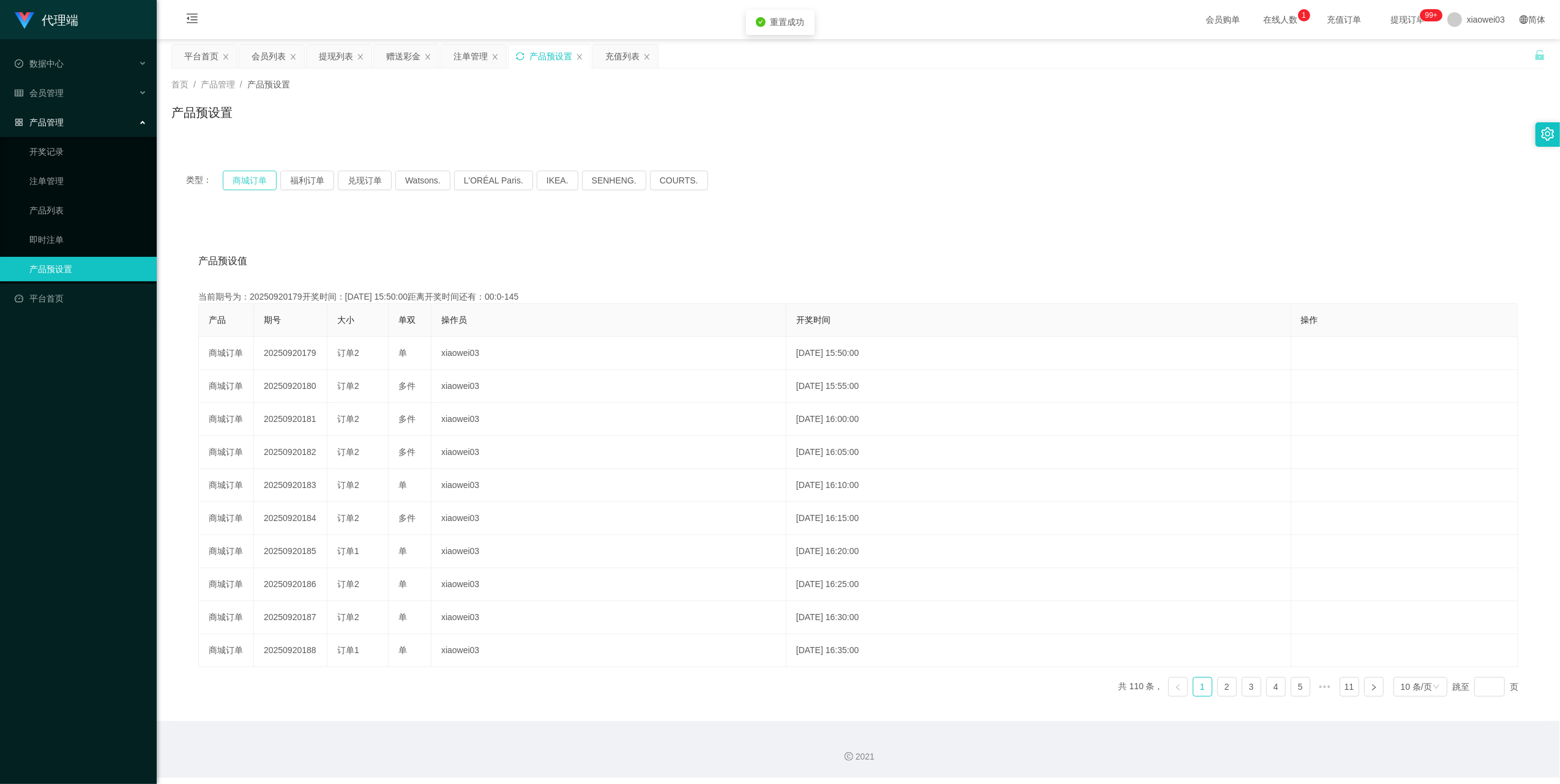
click at [256, 186] on button "商城订单" at bounding box center [250, 180] width 54 height 19
click at [522, 50] on div "产品预设置" at bounding box center [549, 56] width 82 height 23
click at [522, 57] on icon "图标: sync" at bounding box center [520, 56] width 9 height 9
click at [237, 179] on button "商城订单" at bounding box center [250, 180] width 54 height 19
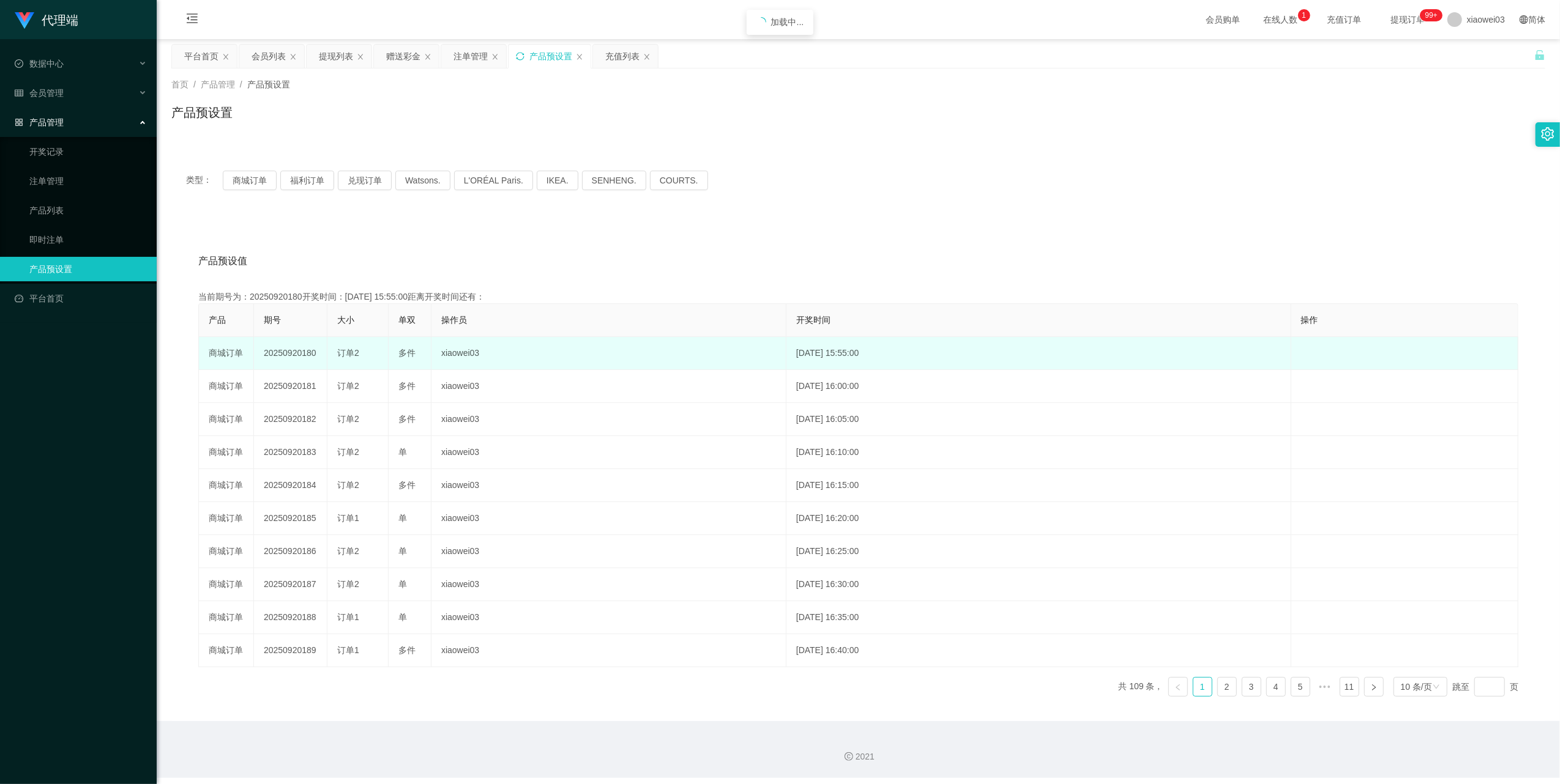
click at [302, 351] on td "20250920180" at bounding box center [291, 353] width 74 height 33
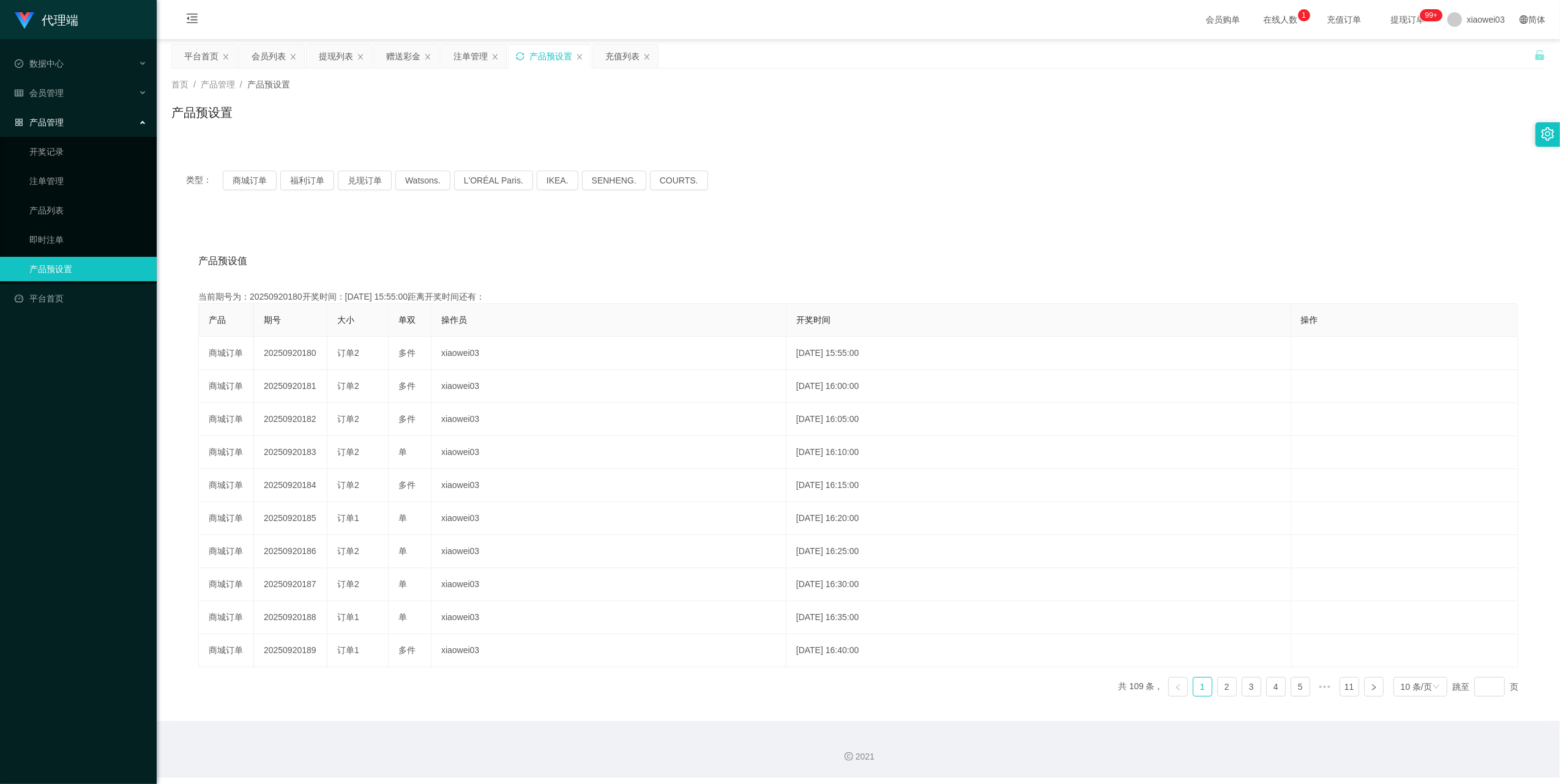
copy td "20250920180"
click at [248, 179] on button "商城订单" at bounding box center [250, 180] width 54 height 19
click at [521, 52] on icon "图标: sync" at bounding box center [520, 56] width 9 height 9
drag, startPoint x: 478, startPoint y: 60, endPoint x: 507, endPoint y: 70, distance: 30.7
click at [478, 60] on div "注单管理" at bounding box center [470, 56] width 34 height 23
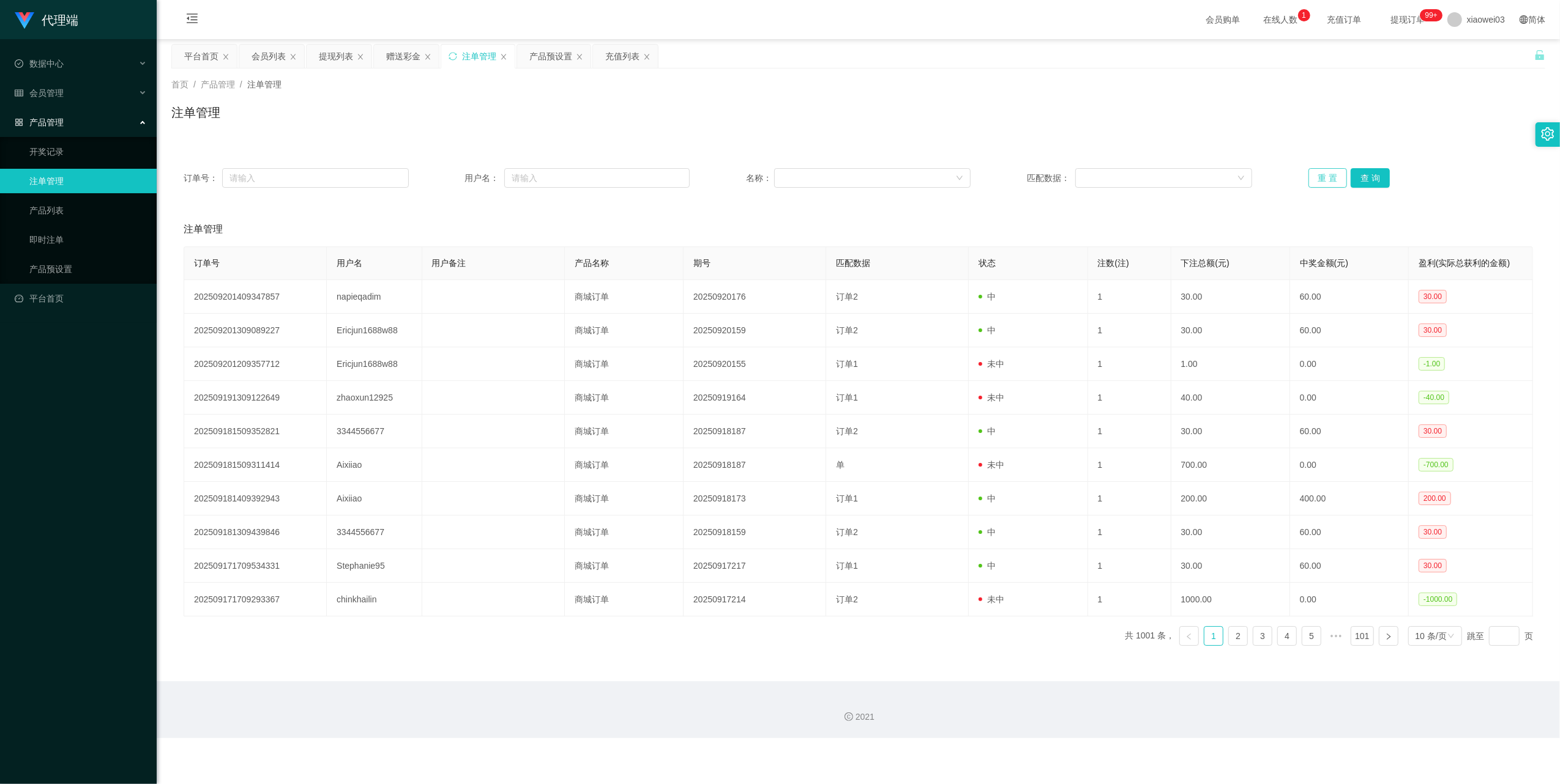
click at [1318, 170] on button "重 置" at bounding box center [1328, 178] width 39 height 19
click at [1325, 177] on button "重 置" at bounding box center [1328, 178] width 39 height 19
click at [329, 50] on div "提现列表" at bounding box center [336, 56] width 34 height 23
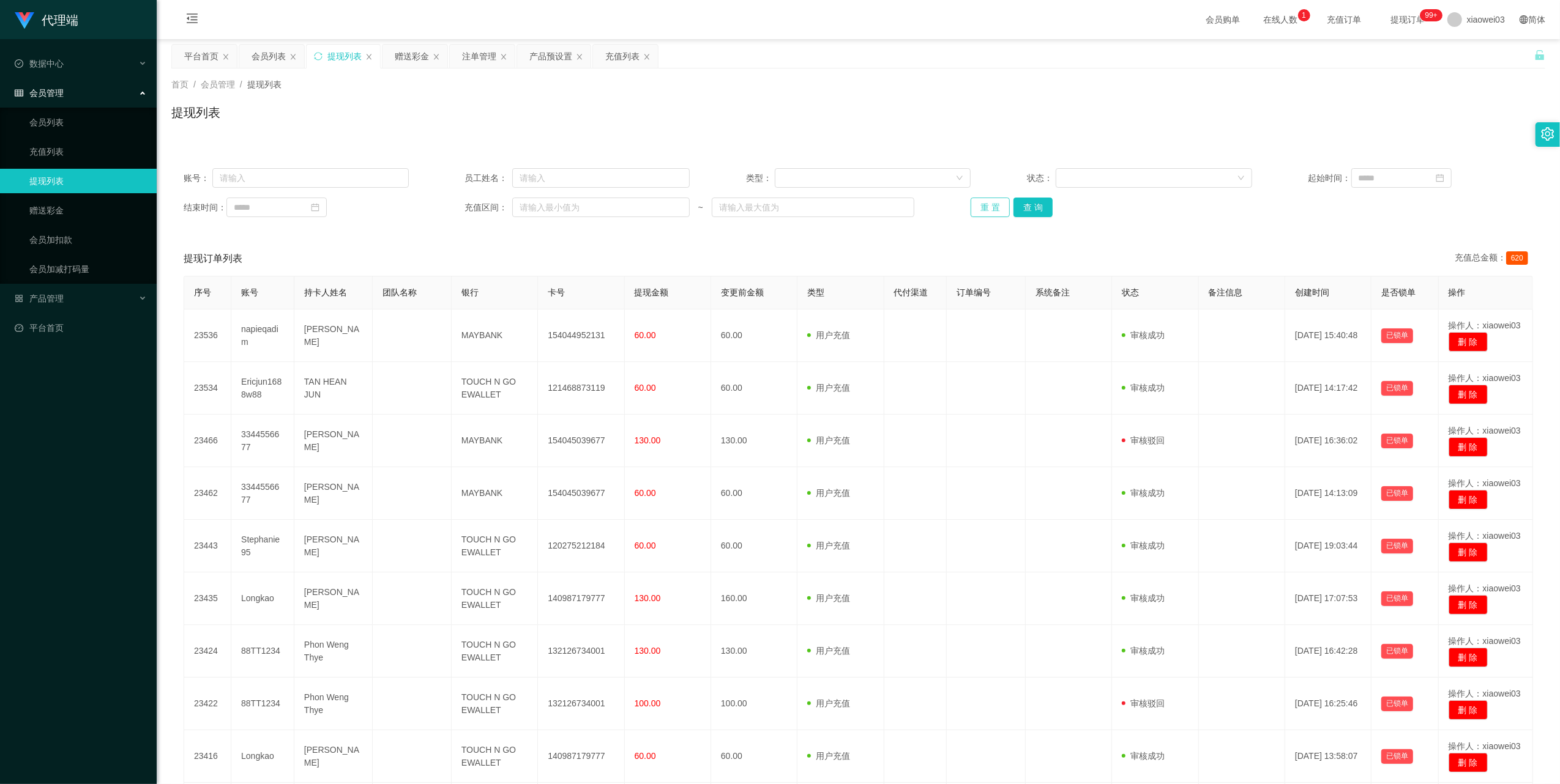
click at [994, 209] on button "重 置" at bounding box center [990, 207] width 39 height 19
click at [995, 208] on button "重 置" at bounding box center [990, 207] width 39 height 19
click at [974, 206] on button "重 置" at bounding box center [990, 207] width 39 height 19
click at [982, 203] on button "重 置" at bounding box center [990, 207] width 39 height 19
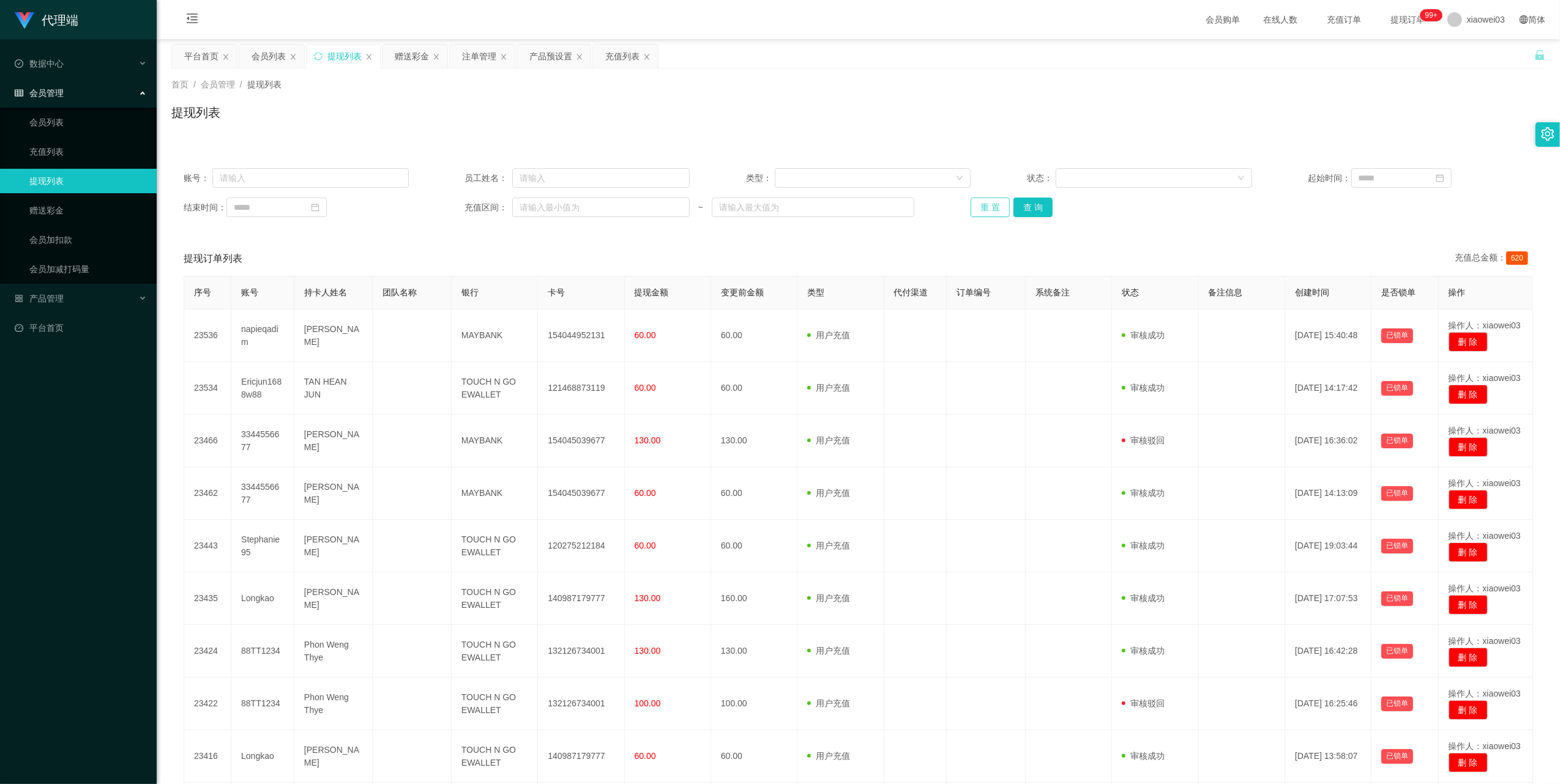
click at [985, 207] on button "重 置" at bounding box center [990, 207] width 39 height 19
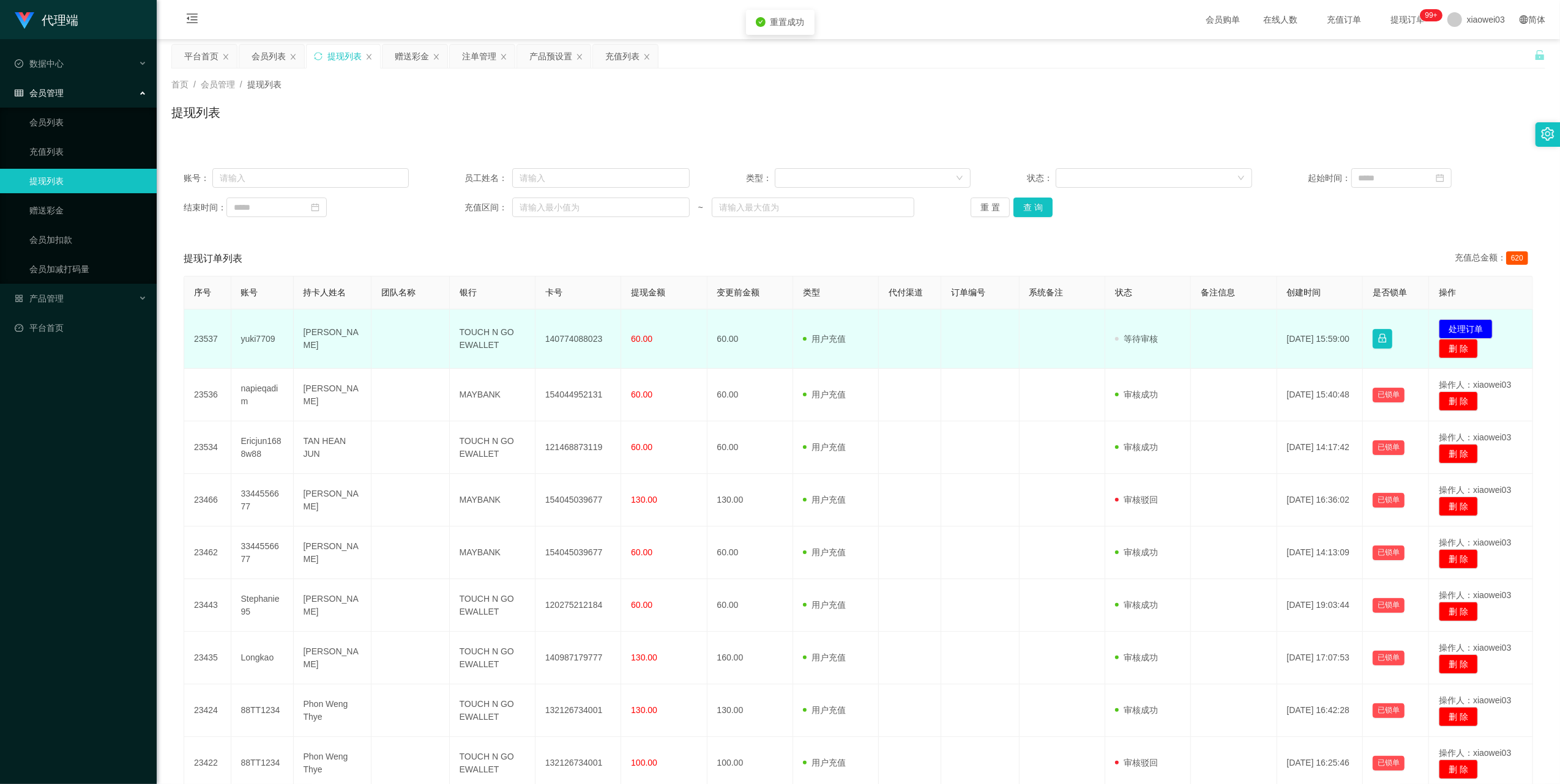
click at [570, 336] on td "140774088023" at bounding box center [578, 339] width 86 height 59
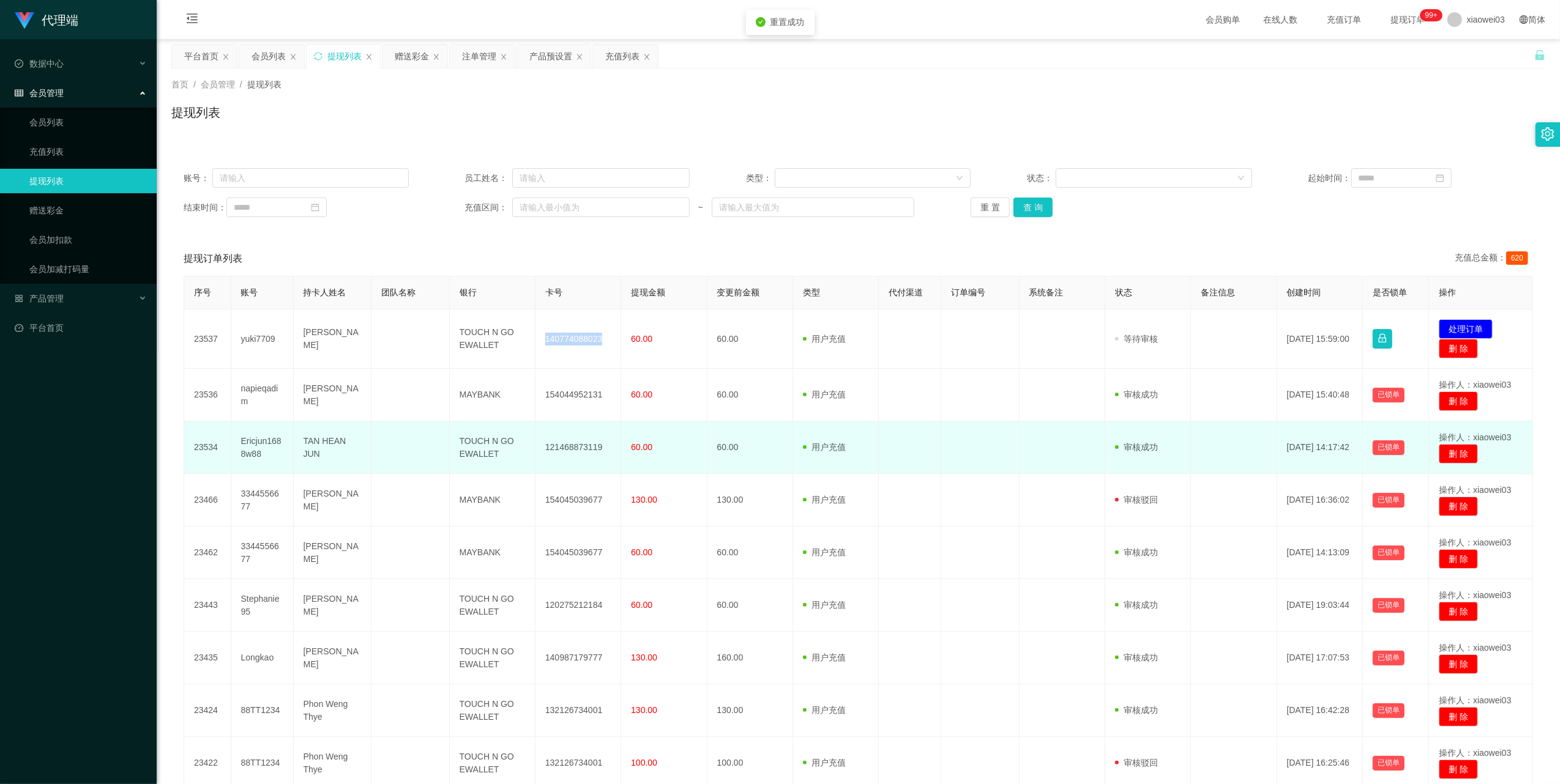
copy td "140774088023"
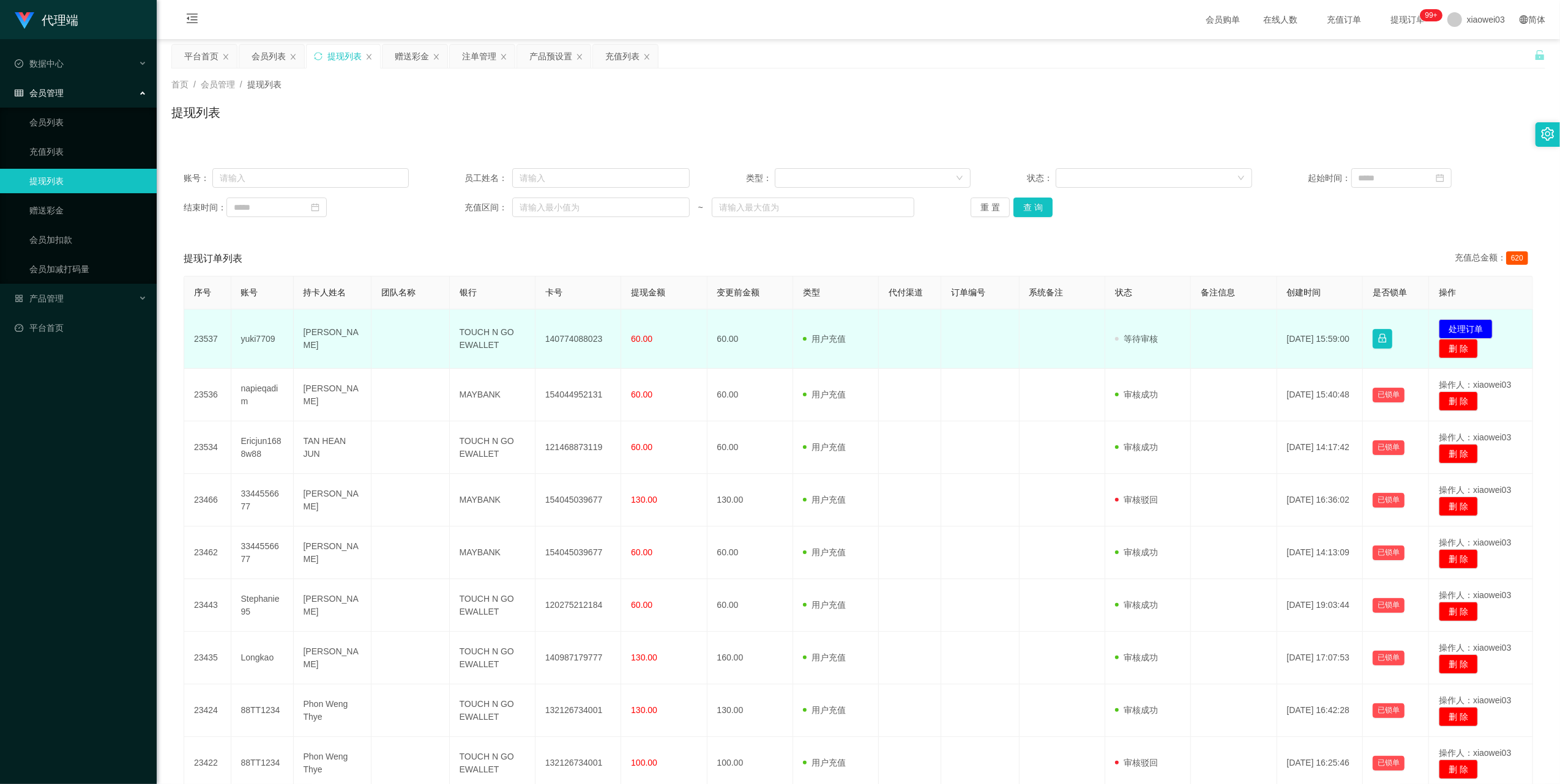
click at [488, 336] on td "TOUCH N GO EWALLET" at bounding box center [492, 339] width 86 height 59
click at [488, 336] on td "TOUCH N GO EWALLET" at bounding box center [492, 339] width 86 height 59
copy td "TOUCH N GO EWALLET"
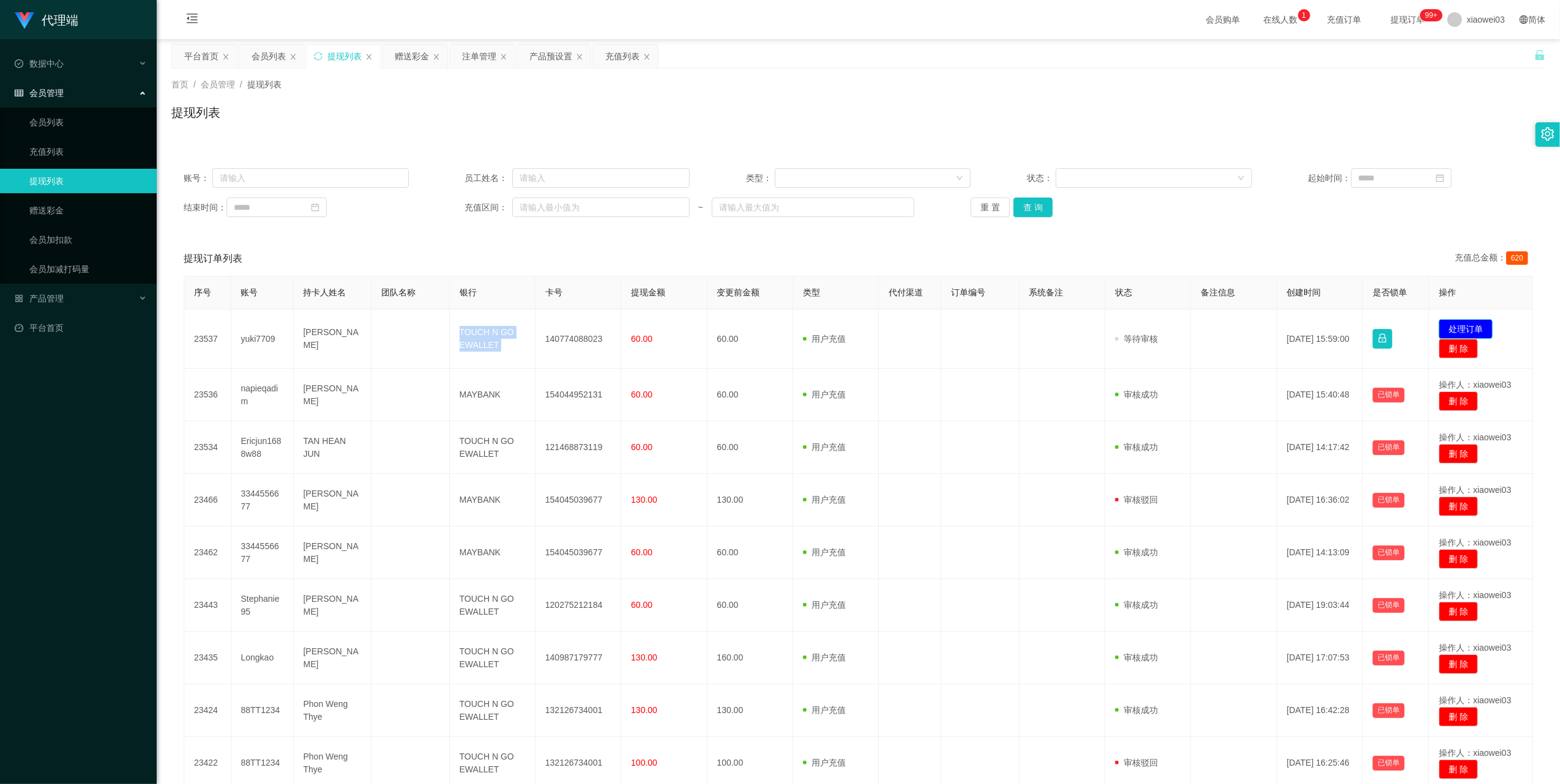
drag, startPoint x: 1466, startPoint y: 326, endPoint x: 1447, endPoint y: 325, distance: 19.0
click at [1466, 326] on button "处理订单" at bounding box center [1466, 329] width 54 height 19
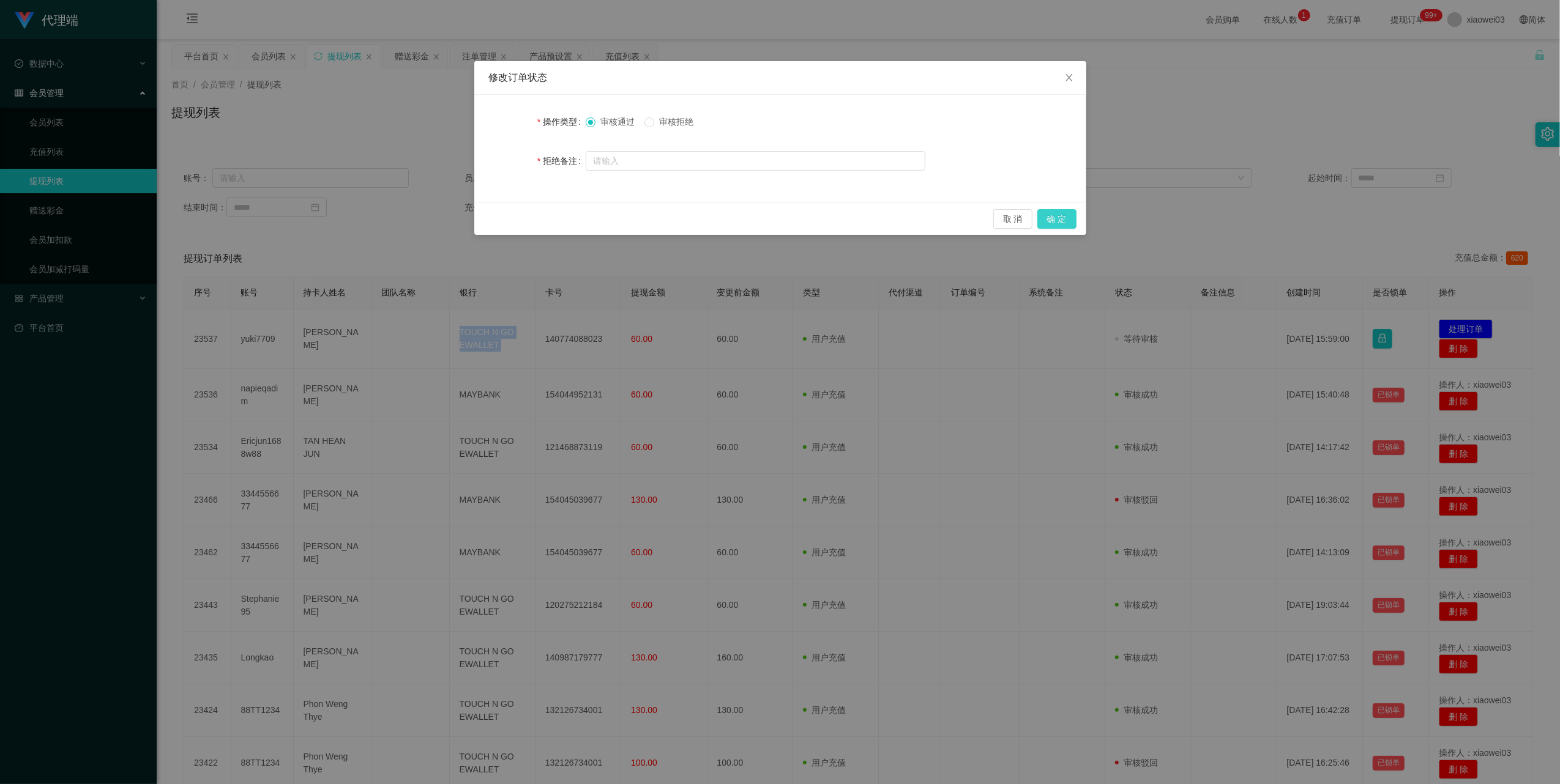
click at [1060, 220] on button "确 定" at bounding box center [1057, 218] width 39 height 19
